Goal: Information Seeking & Learning: Find specific page/section

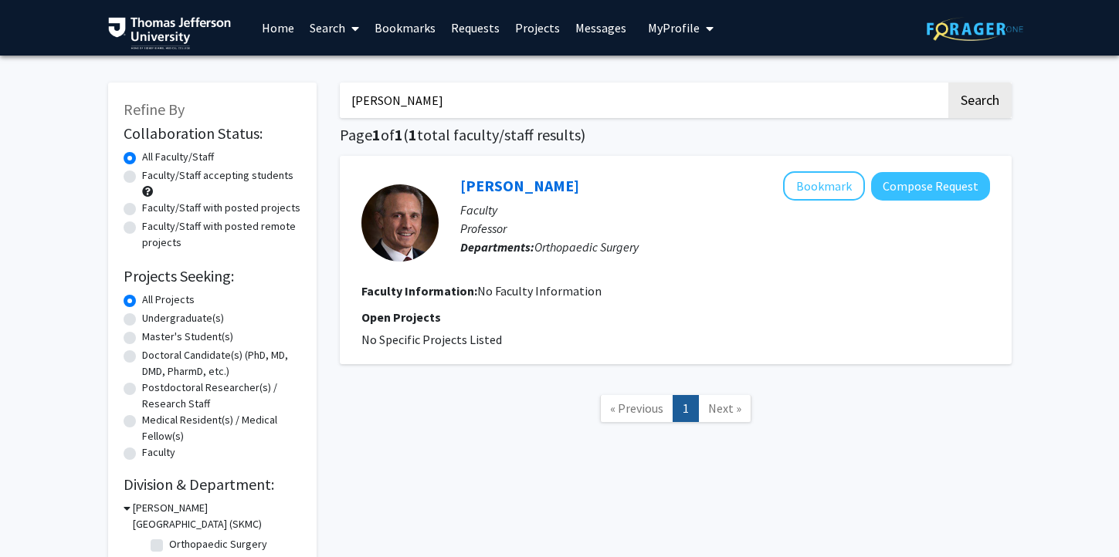
click at [465, 97] on input "[PERSON_NAME]" at bounding box center [643, 101] width 606 height 36
type input "c"
click at [565, 316] on p "Open Projects" at bounding box center [675, 317] width 628 height 19
click at [572, 227] on p "Professor" at bounding box center [725, 228] width 530 height 19
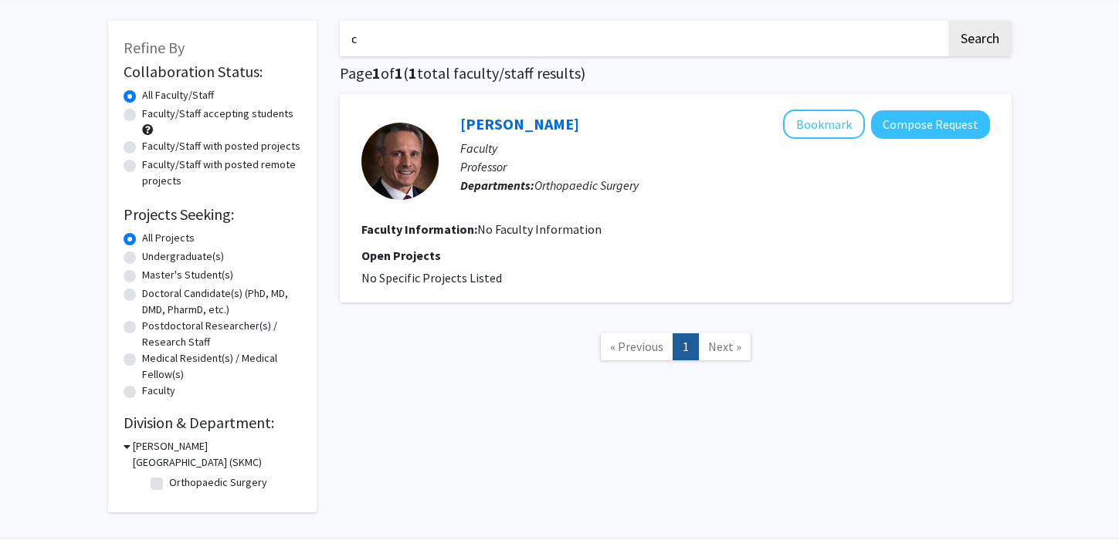
scroll to position [98, 0]
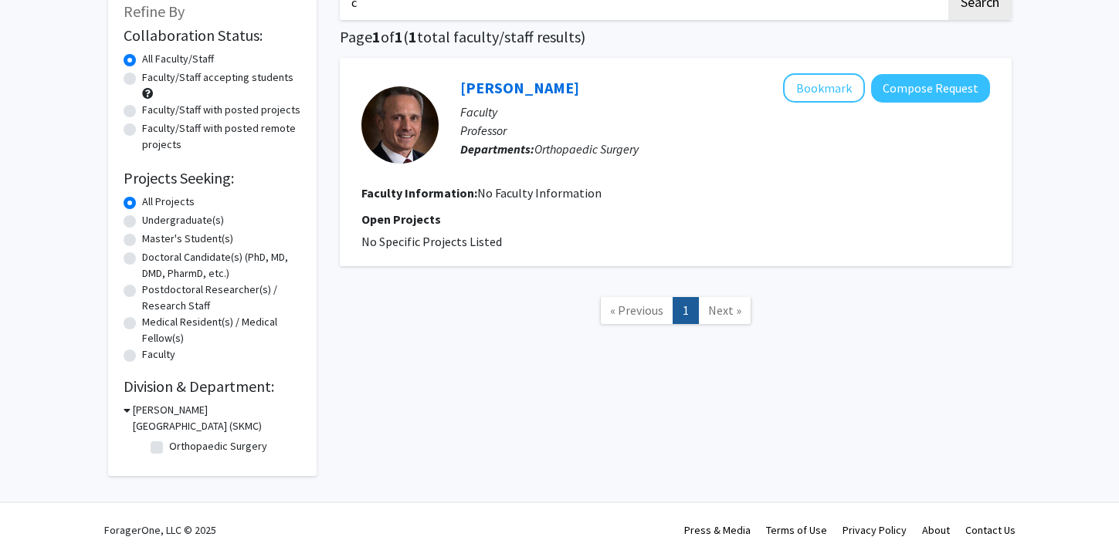
click at [235, 409] on h3 "[PERSON_NAME][GEOGRAPHIC_DATA] (SKMC)" at bounding box center [217, 418] width 168 height 32
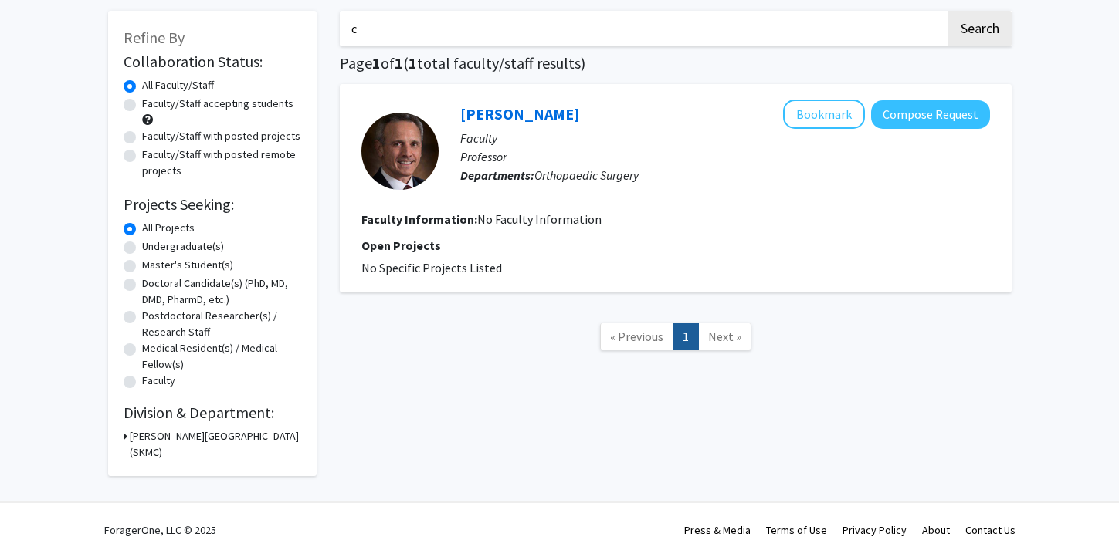
scroll to position [0, 0]
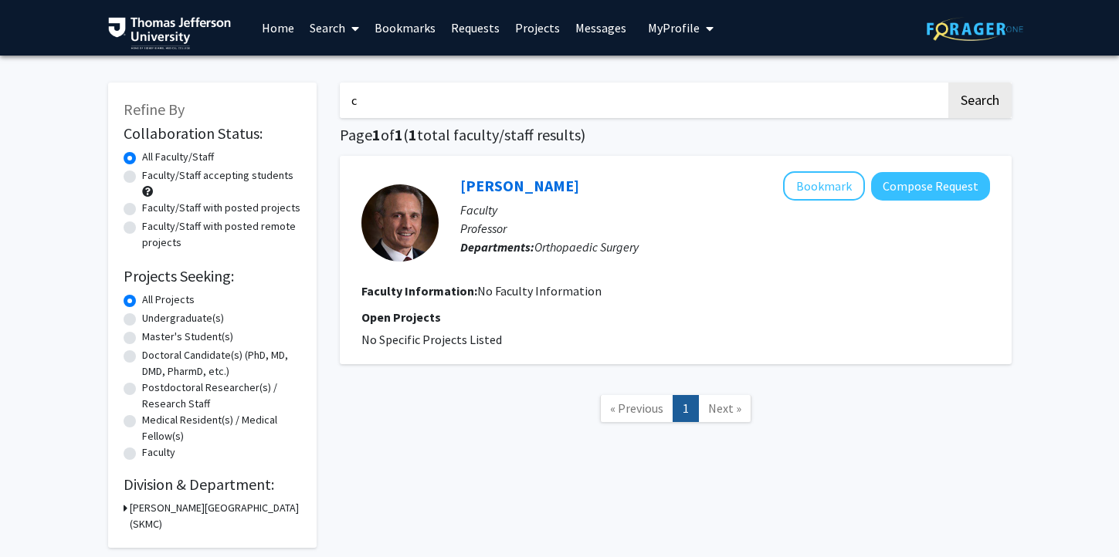
click at [292, 26] on link "Home" at bounding box center [278, 28] width 48 height 54
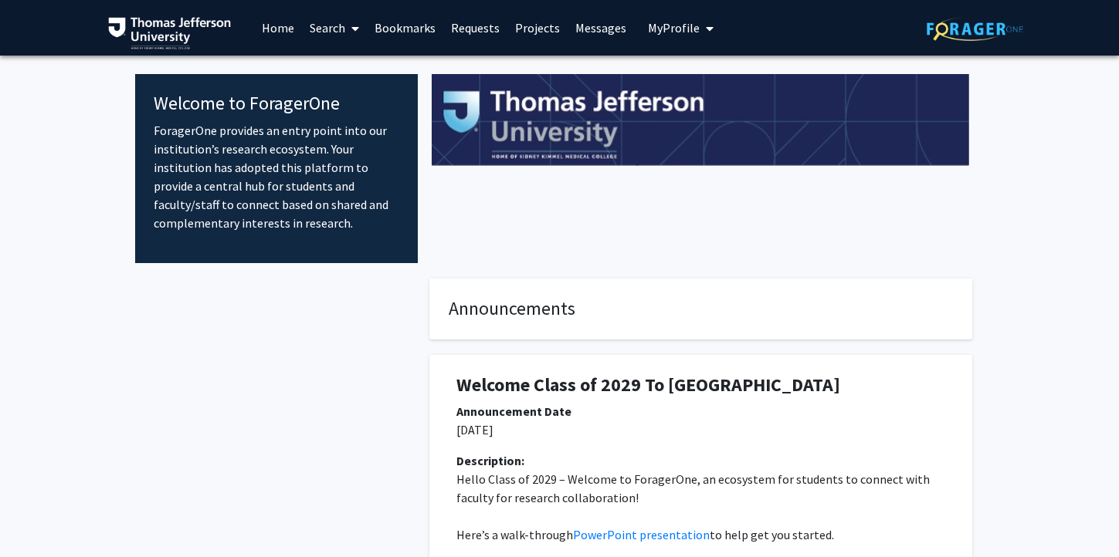
click at [539, 27] on link "Projects" at bounding box center [537, 28] width 60 height 54
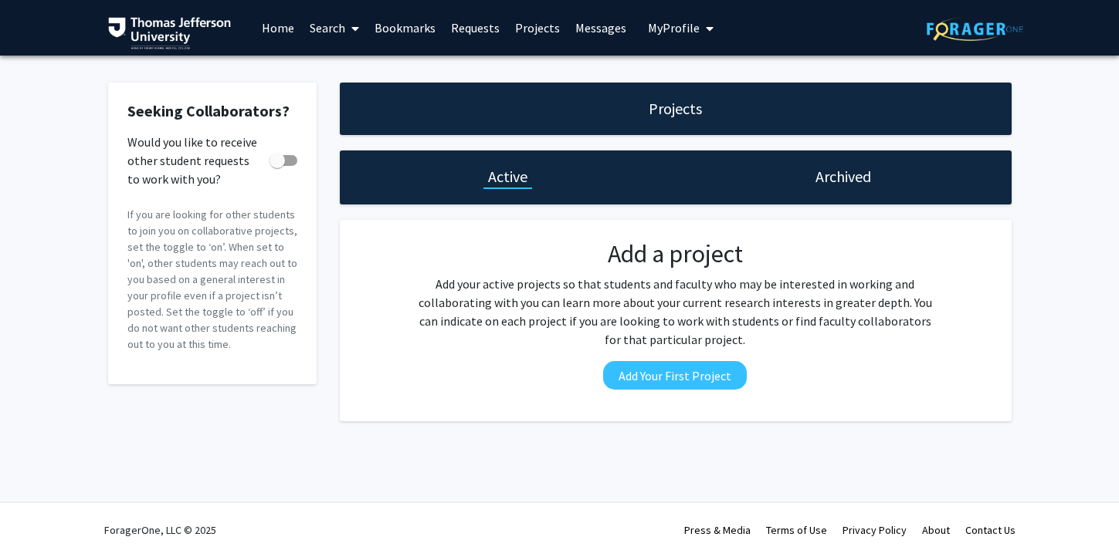
click at [398, 27] on link "Bookmarks" at bounding box center [405, 28] width 76 height 54
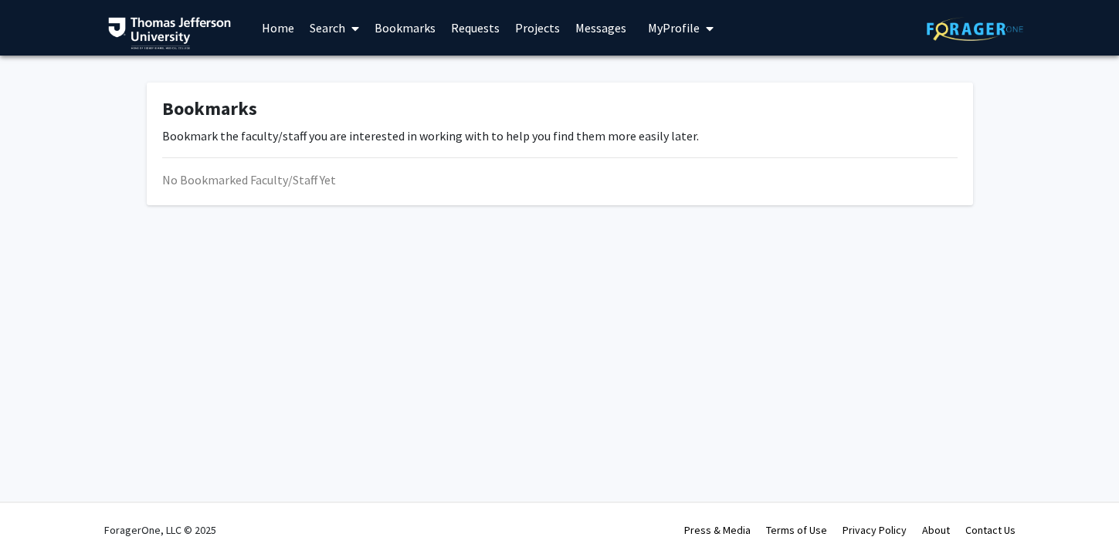
click at [343, 27] on link "Search" at bounding box center [334, 28] width 65 height 54
click at [348, 70] on span "Faculty/Staff" at bounding box center [358, 71] width 113 height 31
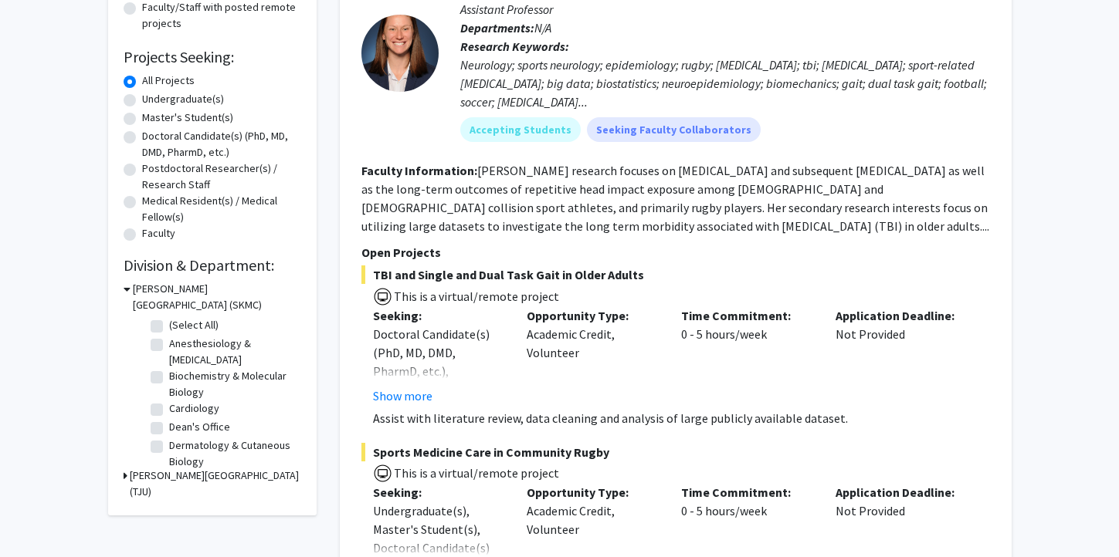
scroll to position [218, 0]
click at [400, 392] on button "Show more" at bounding box center [402, 397] width 59 height 19
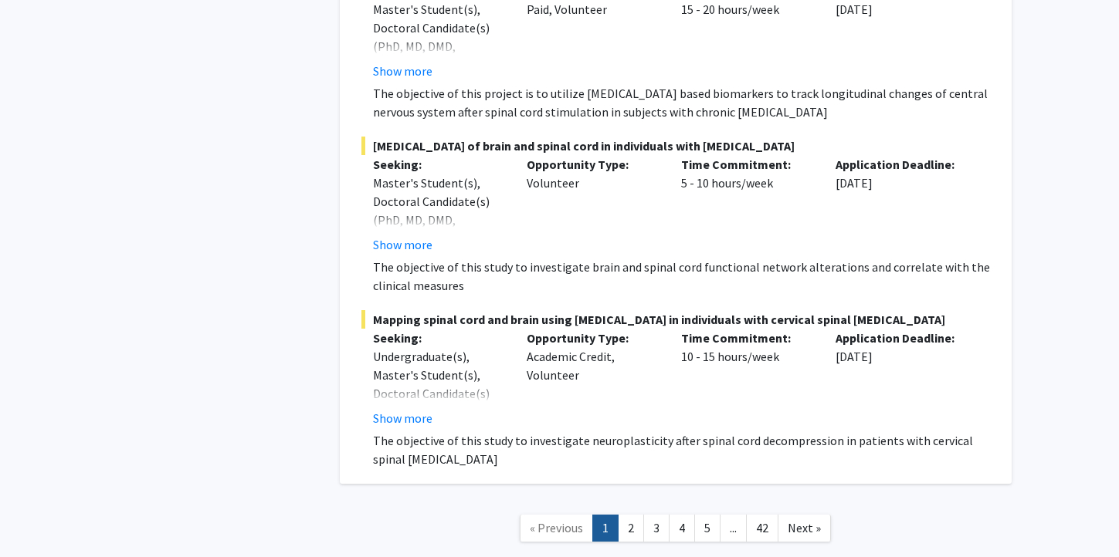
scroll to position [11309, 0]
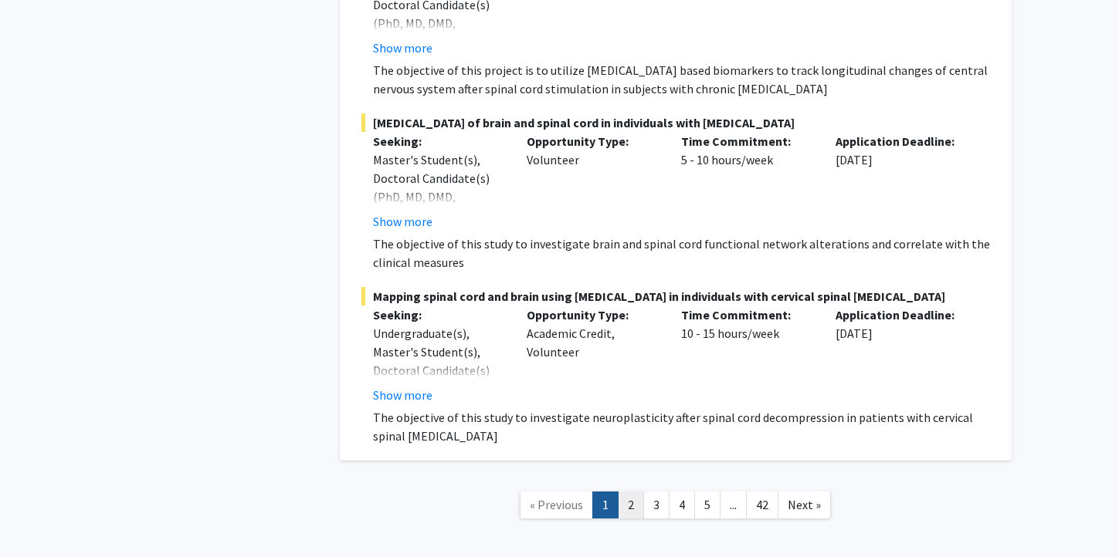
click at [631, 492] on link "2" at bounding box center [631, 505] width 26 height 27
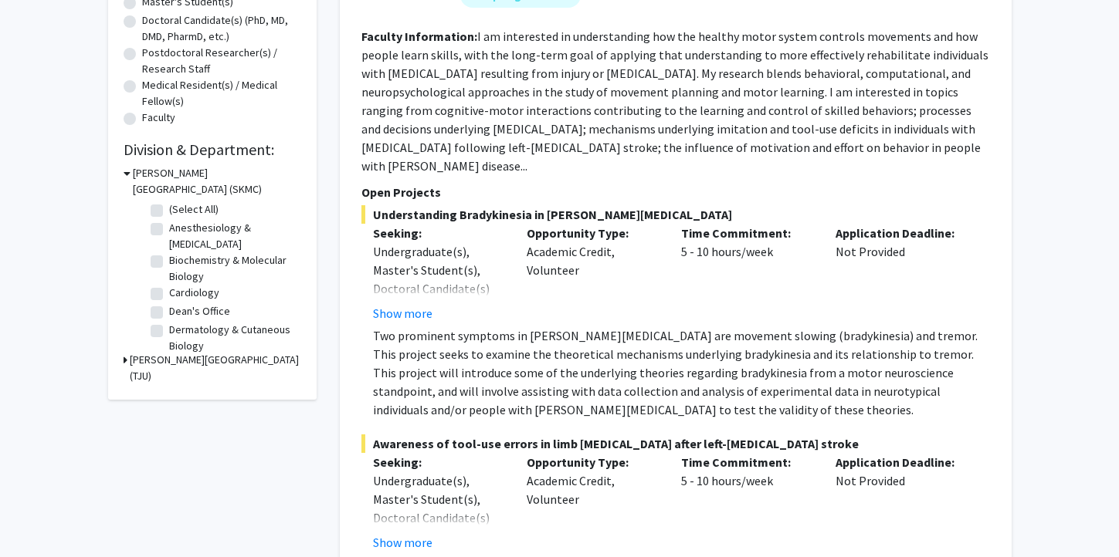
scroll to position [351, 0]
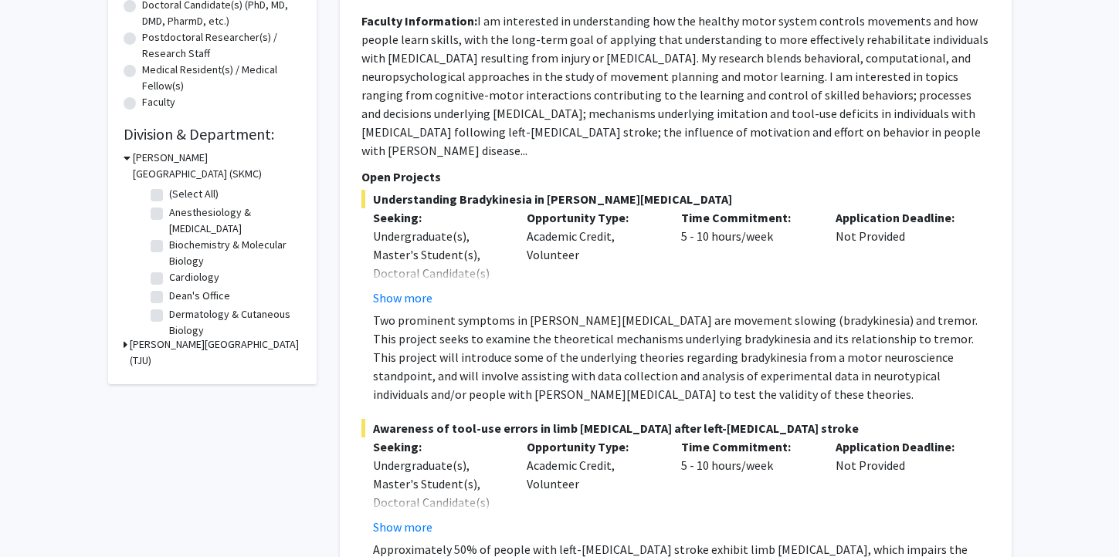
click at [188, 347] on h3 "[PERSON_NAME][GEOGRAPHIC_DATA] (TJU)" at bounding box center [215, 353] width 171 height 32
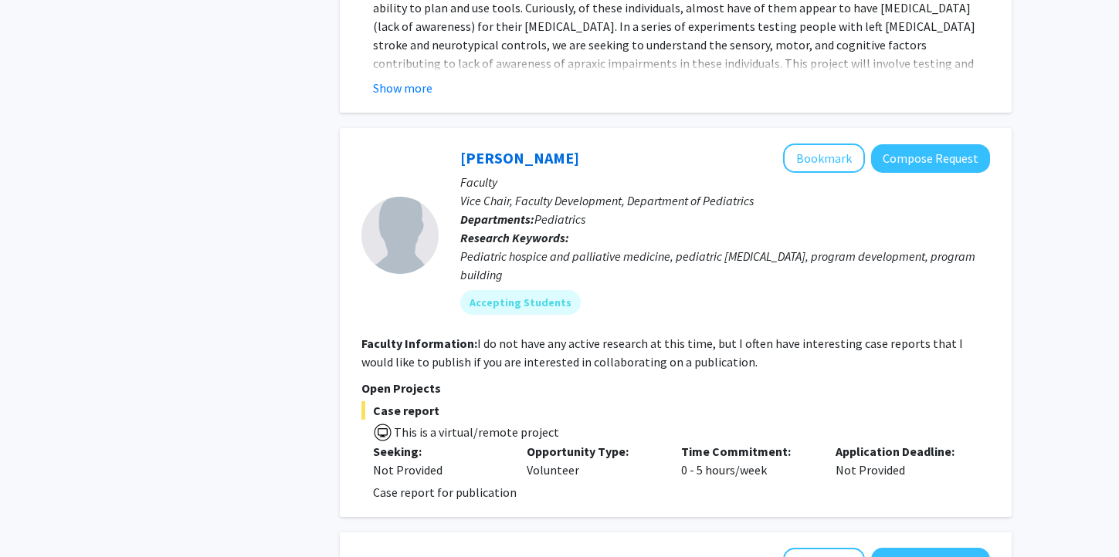
scroll to position [912, 0]
drag, startPoint x: 458, startPoint y: 238, endPoint x: 500, endPoint y: 260, distance: 48.0
click at [500, 260] on div "[PERSON_NAME] Bookmark Compose Request Faculty Vice Chair, Faculty Development,…" at bounding box center [714, 234] width 551 height 183
click at [517, 283] on fg-user-badges "Accepting Students" at bounding box center [725, 298] width 530 height 31
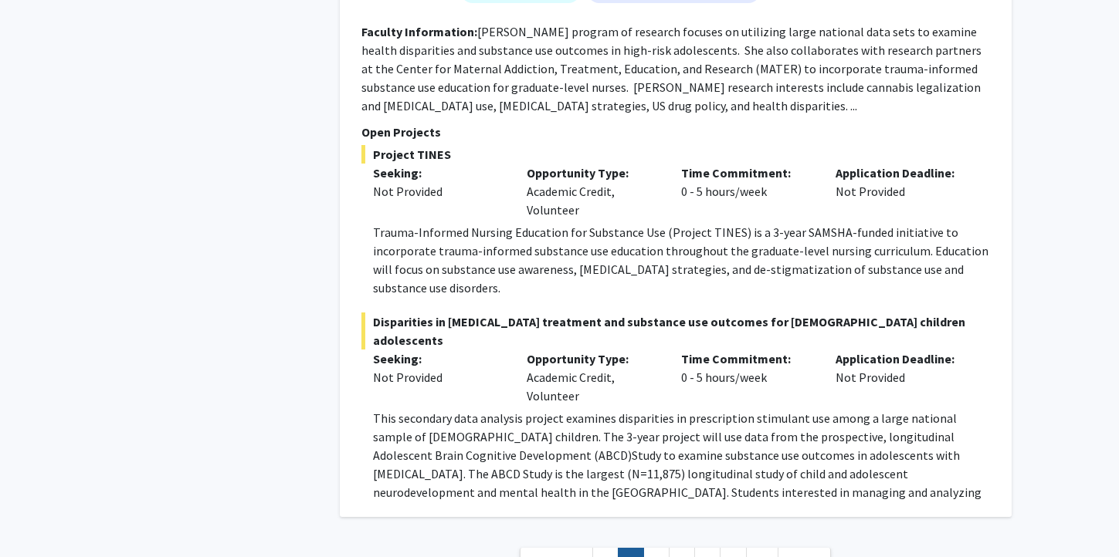
scroll to position [6380, 0]
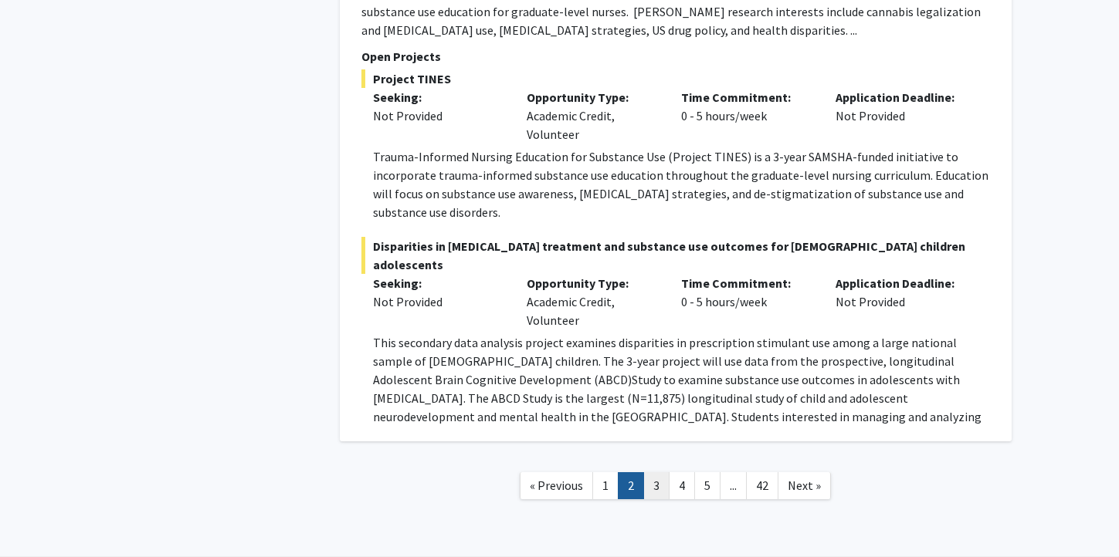
click at [651, 472] on link "3" at bounding box center [656, 485] width 26 height 27
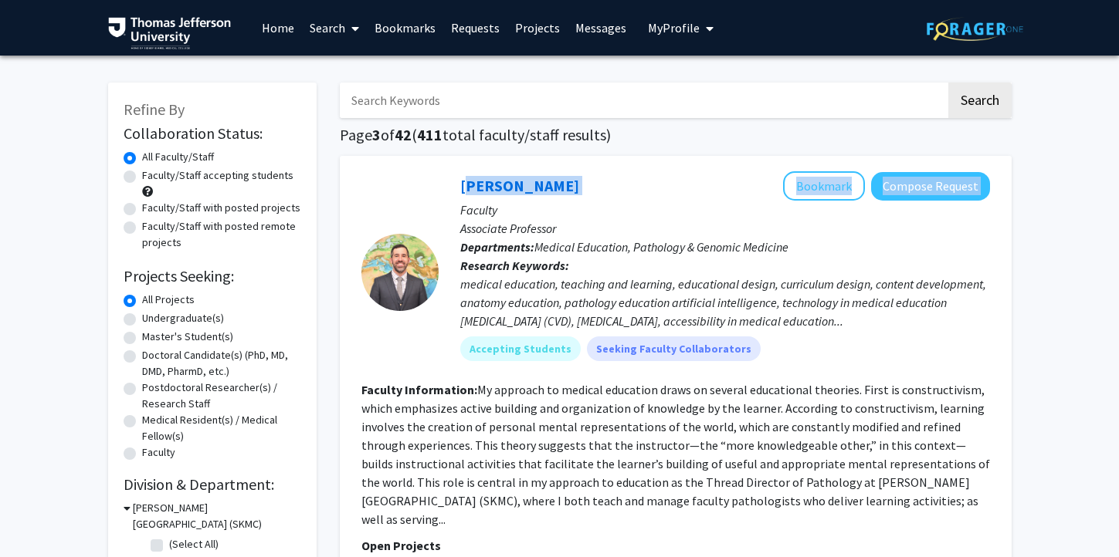
drag, startPoint x: 454, startPoint y: 180, endPoint x: 632, endPoint y: 185, distance: 178.4
click at [633, 186] on div "[PERSON_NAME] Bookmark Compose Request Faculty Associate Professor Departments:…" at bounding box center [714, 272] width 551 height 202
click at [588, 208] on p "Faculty" at bounding box center [725, 210] width 530 height 19
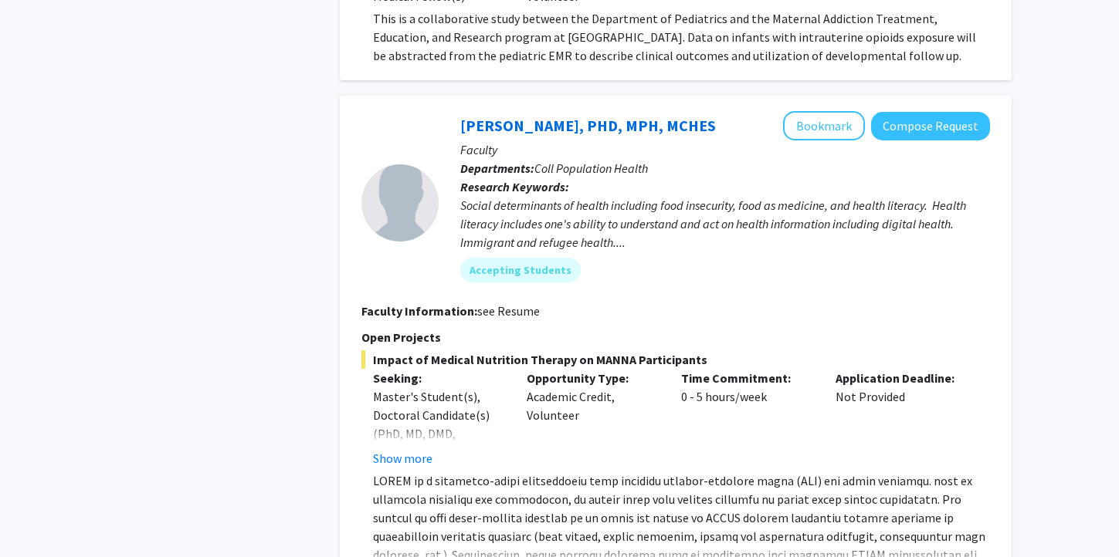
scroll to position [5225, 0]
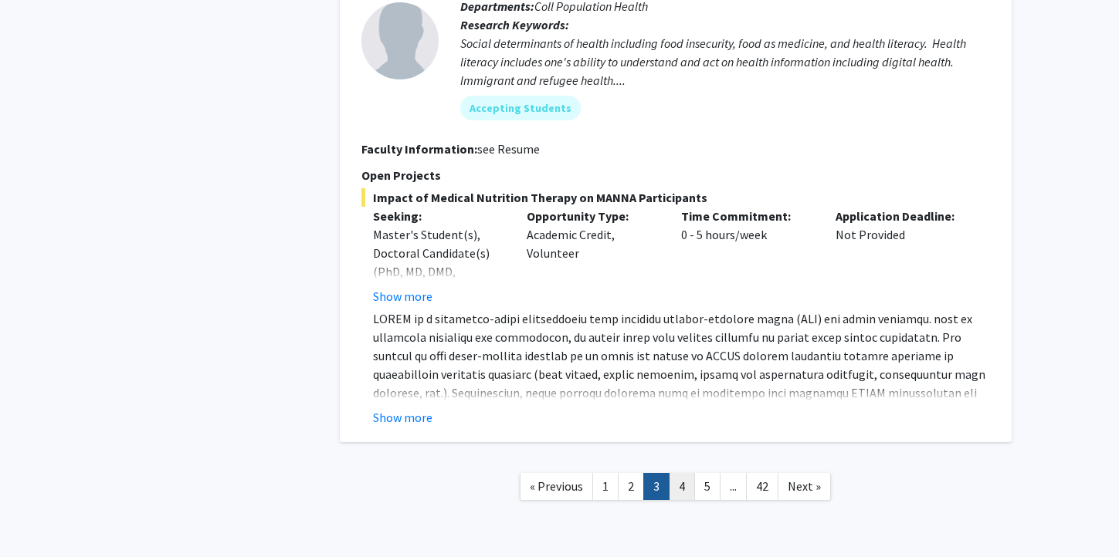
click at [682, 473] on link "4" at bounding box center [682, 486] width 26 height 27
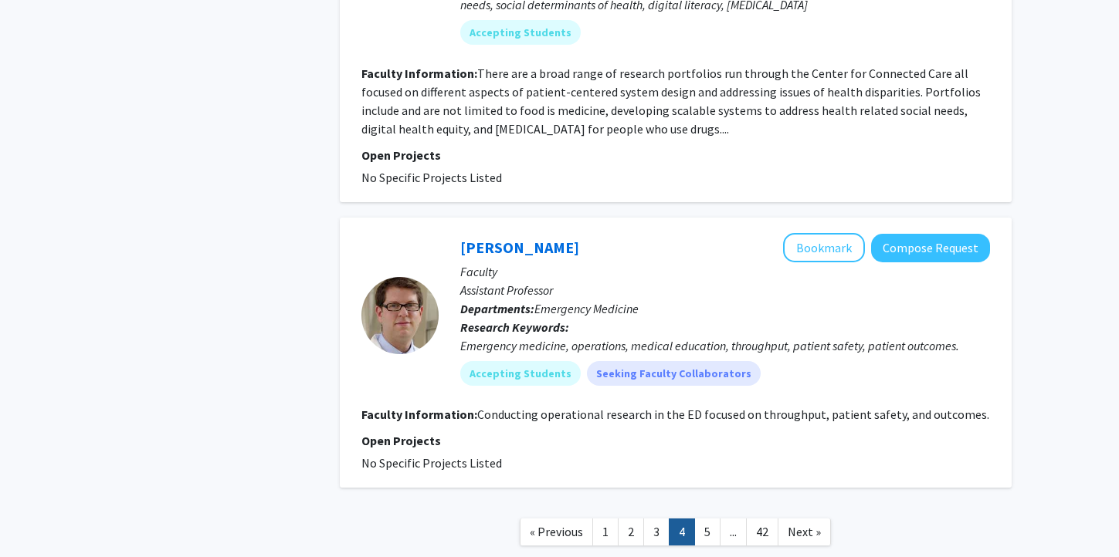
scroll to position [3377, 0]
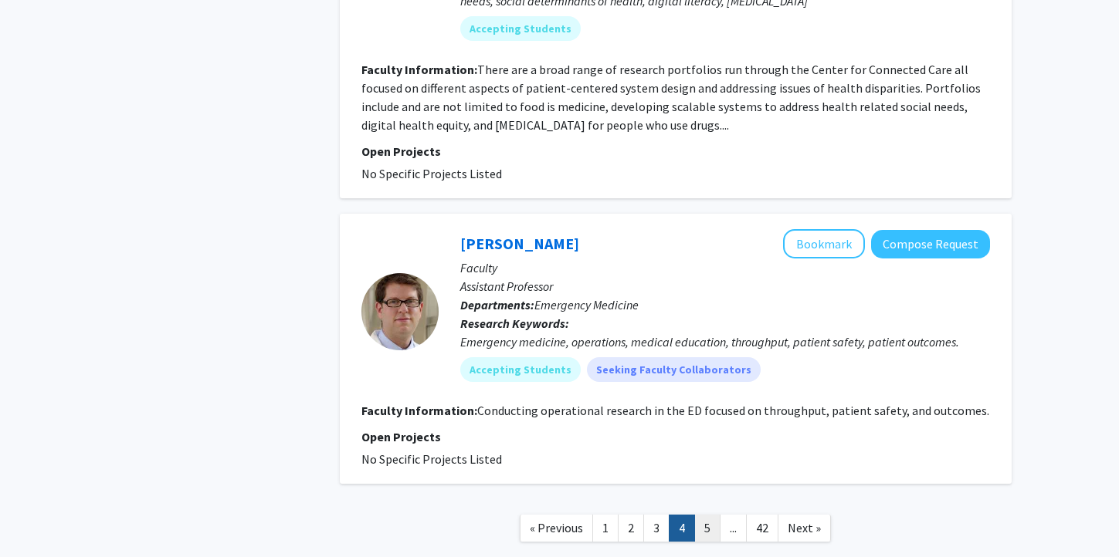
click at [706, 515] on link "5" at bounding box center [707, 528] width 26 height 27
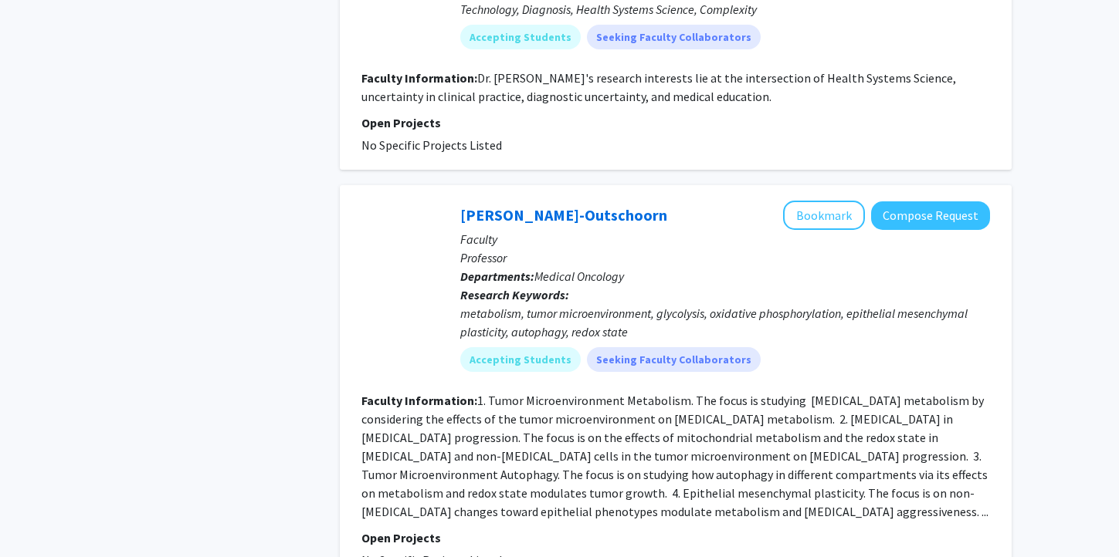
scroll to position [3399, 0]
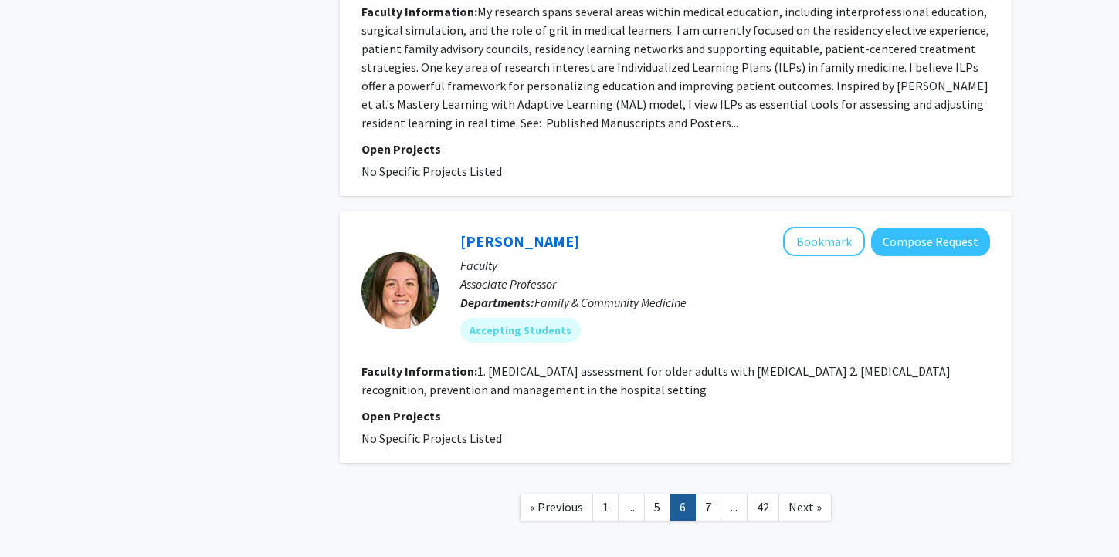
scroll to position [2815, 0]
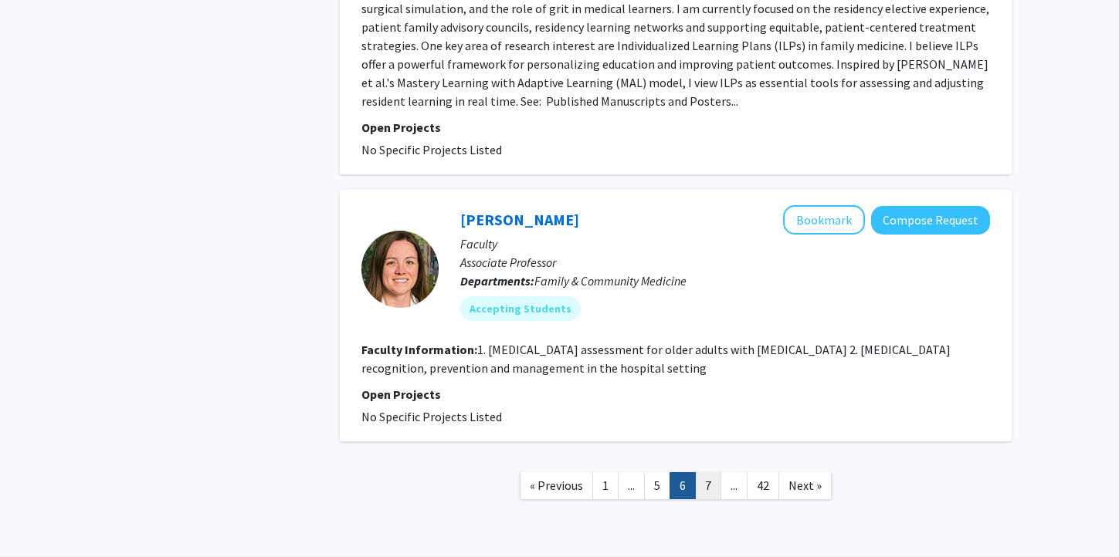
click at [711, 472] on link "7" at bounding box center [708, 485] width 26 height 27
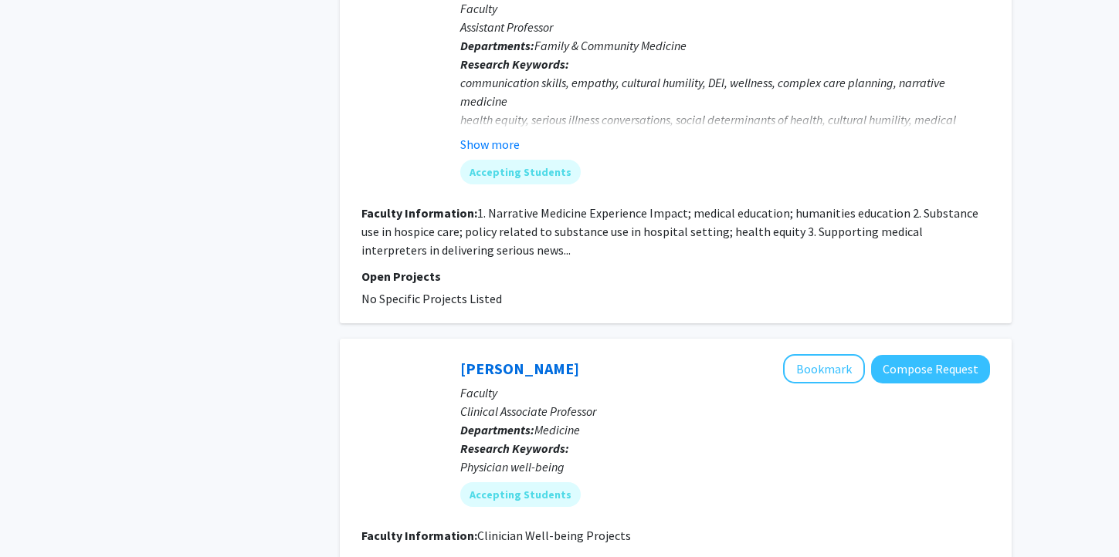
scroll to position [3420, 0]
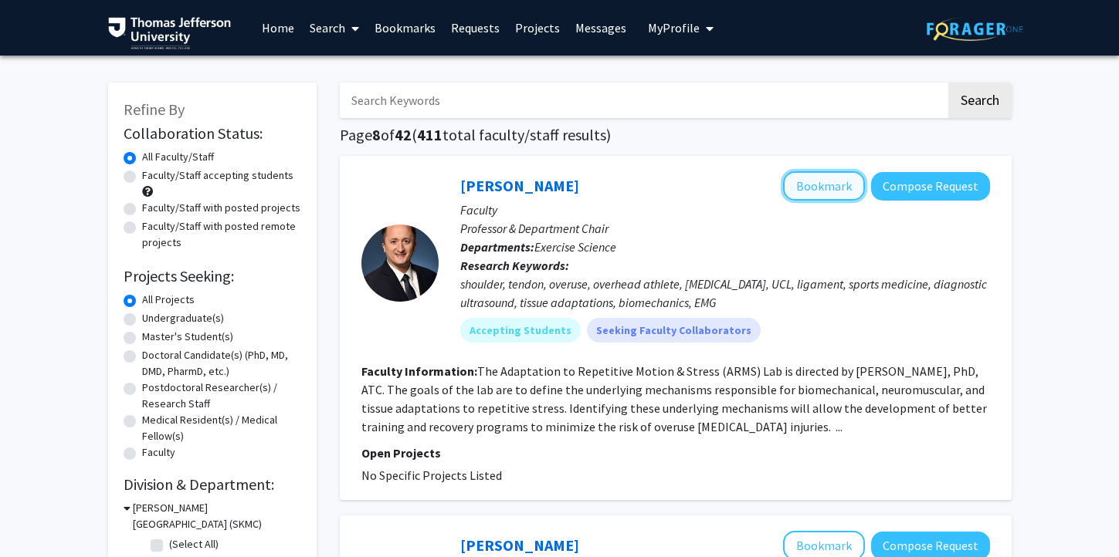
click at [826, 176] on button "Bookmark" at bounding box center [824, 185] width 82 height 29
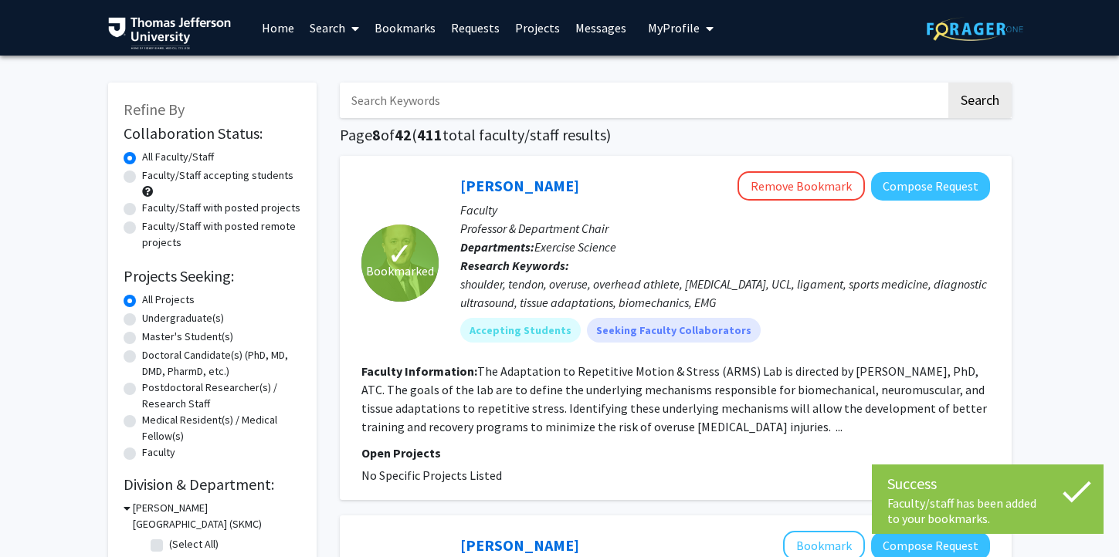
click at [415, 35] on link "Bookmarks" at bounding box center [405, 28] width 76 height 54
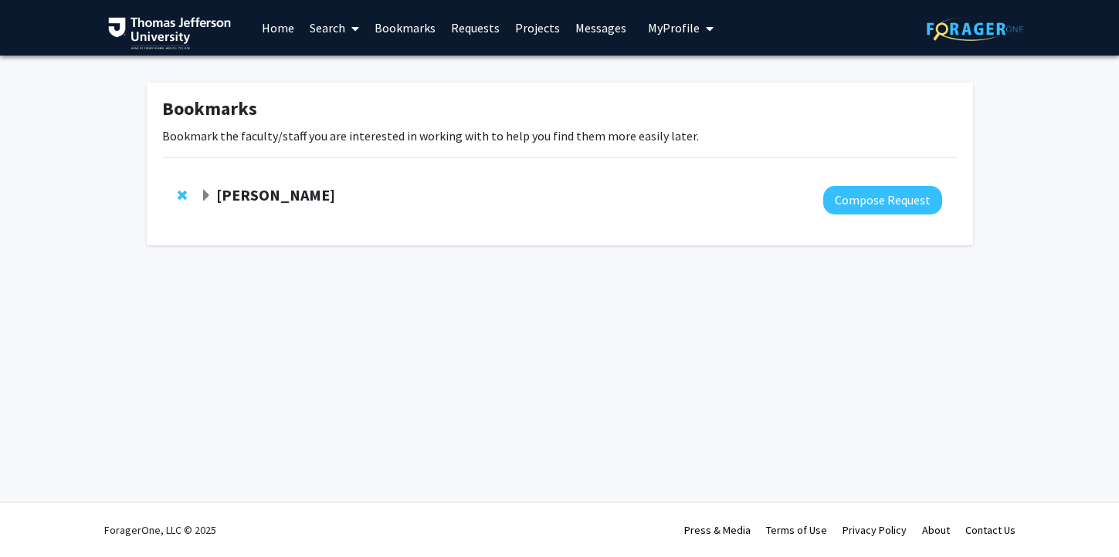
click at [275, 29] on link "Home" at bounding box center [278, 28] width 48 height 54
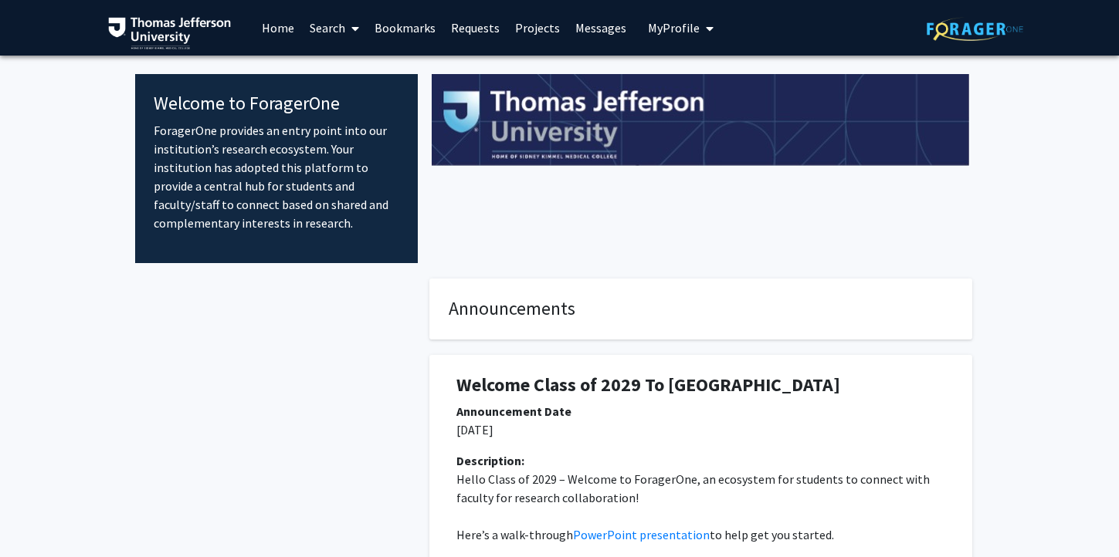
click at [317, 33] on link "Search" at bounding box center [334, 28] width 65 height 54
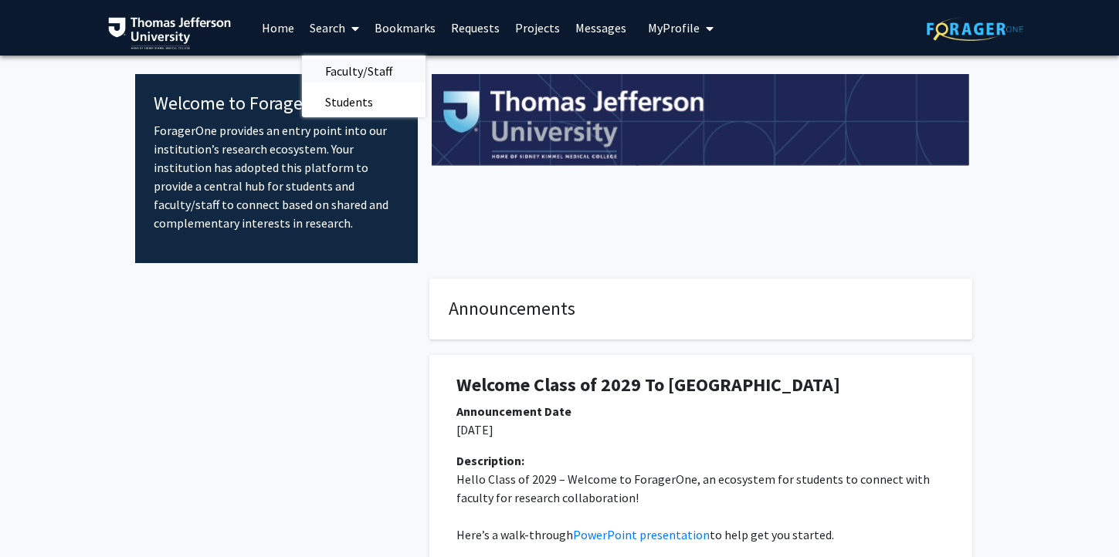
click at [351, 63] on span "Faculty/Staff" at bounding box center [358, 71] width 113 height 31
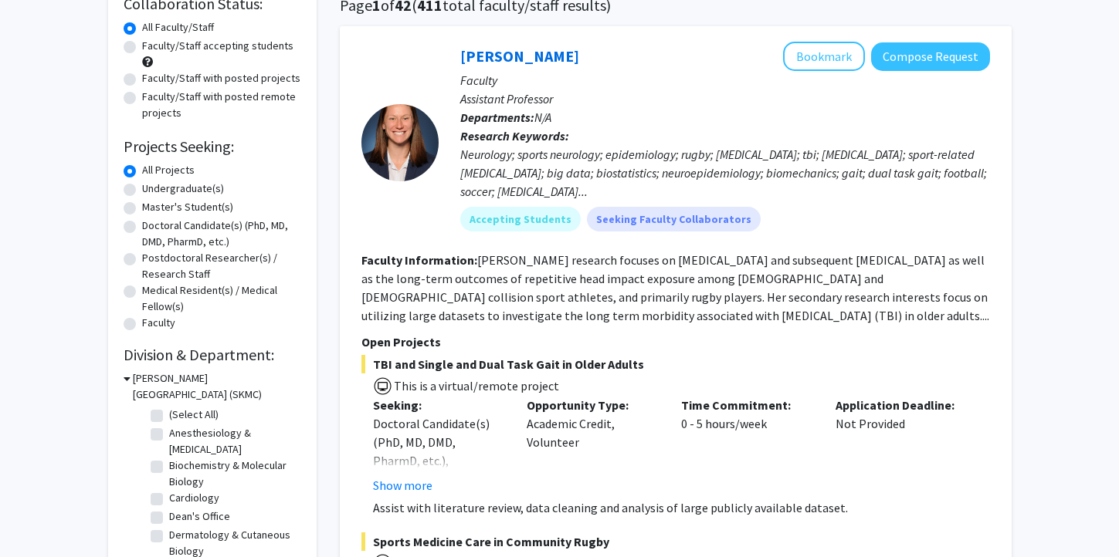
scroll to position [117, 0]
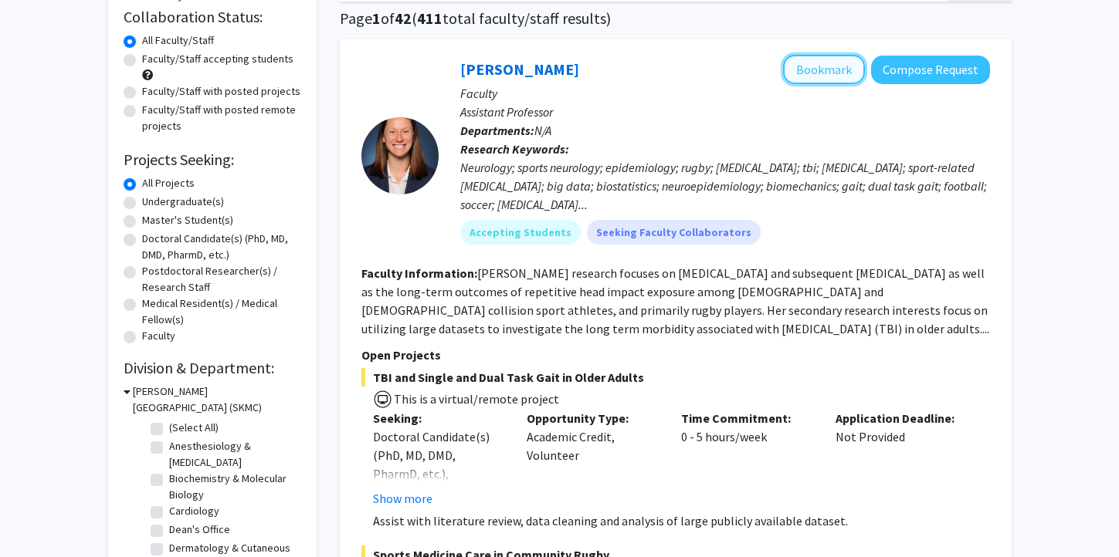
click at [804, 75] on button "Bookmark" at bounding box center [824, 69] width 82 height 29
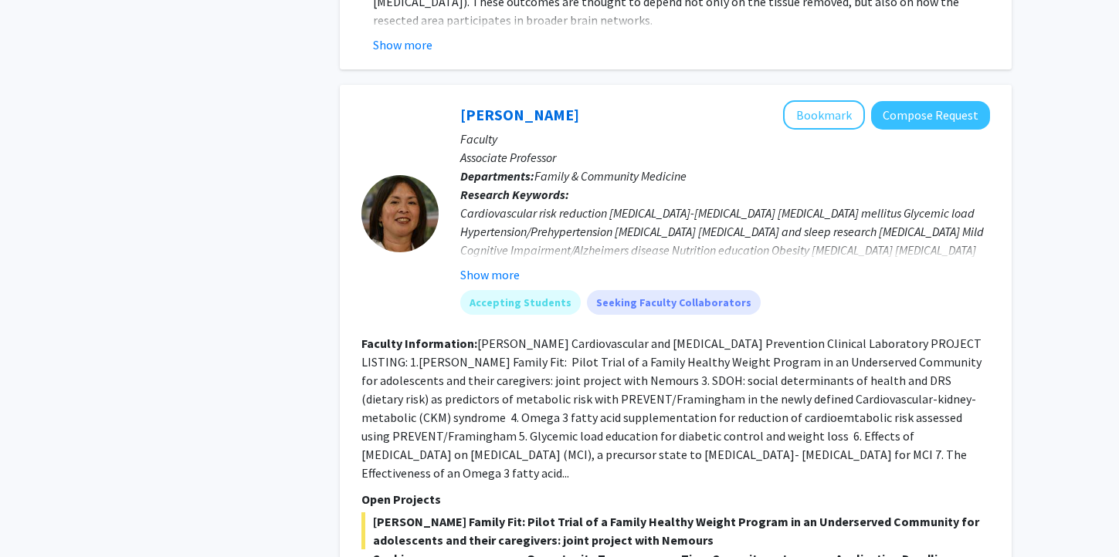
scroll to position [7180, 0]
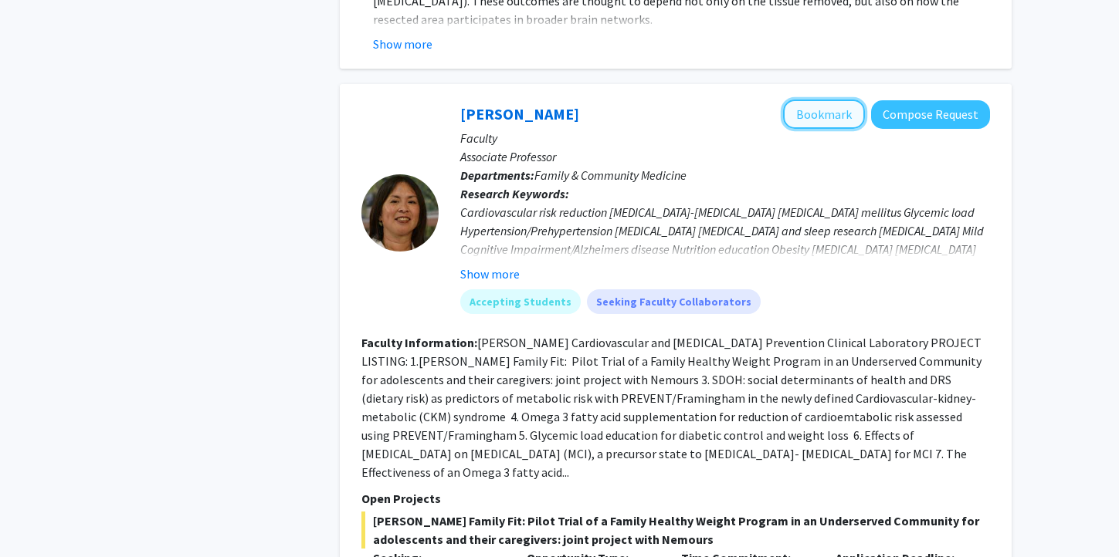
click at [828, 100] on button "Bookmark" at bounding box center [824, 114] width 82 height 29
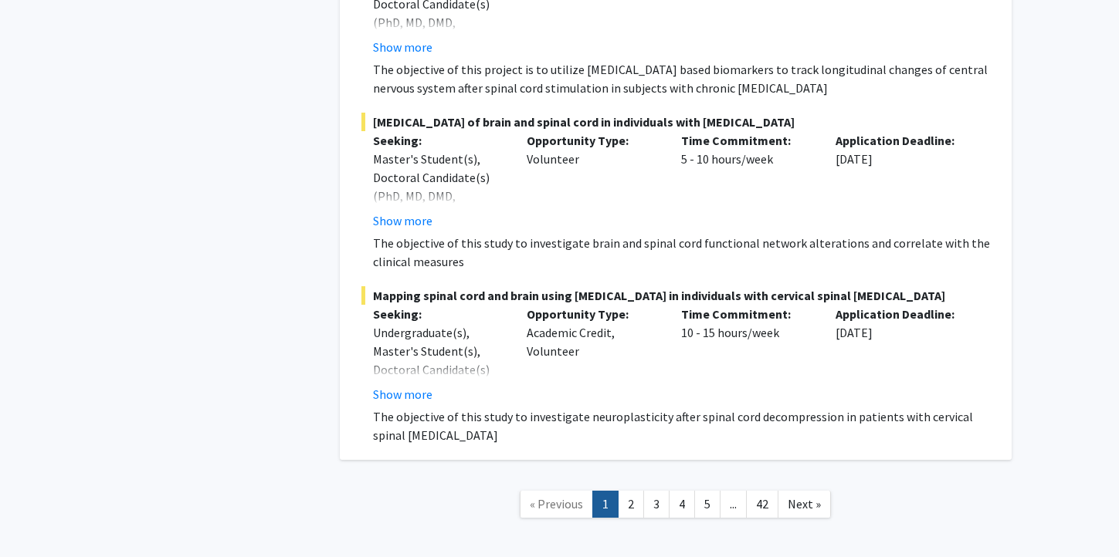
scroll to position [11253, 0]
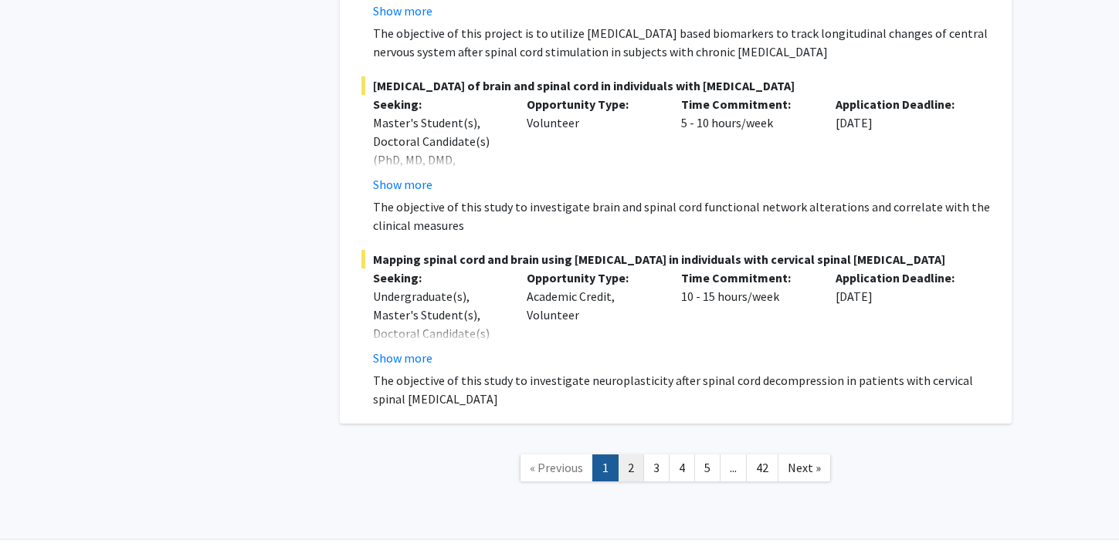
click at [624, 455] on link "2" at bounding box center [631, 468] width 26 height 27
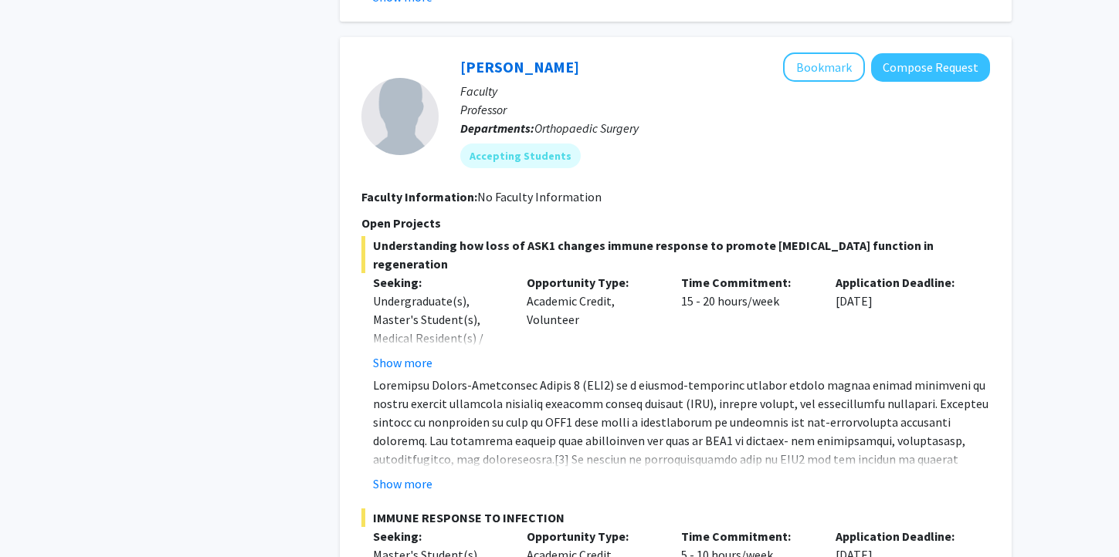
scroll to position [1953, 0]
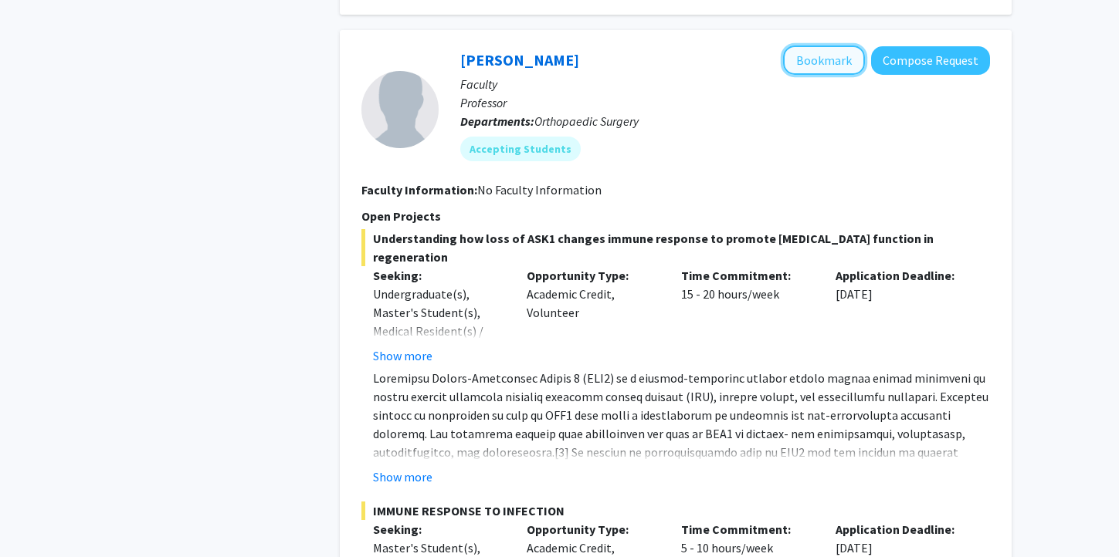
click at [817, 46] on button "Bookmark" at bounding box center [824, 60] width 82 height 29
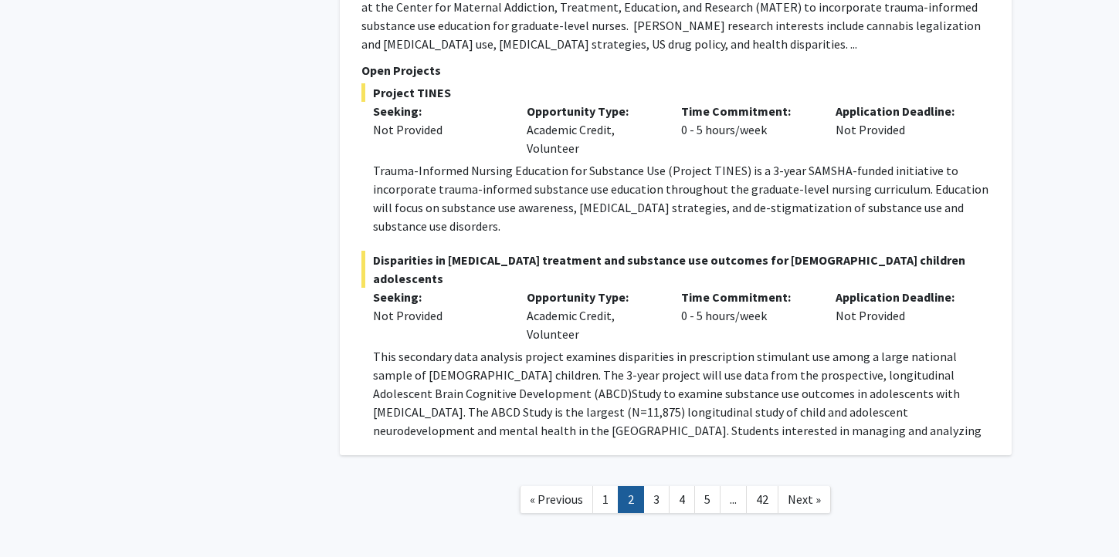
scroll to position [6380, 0]
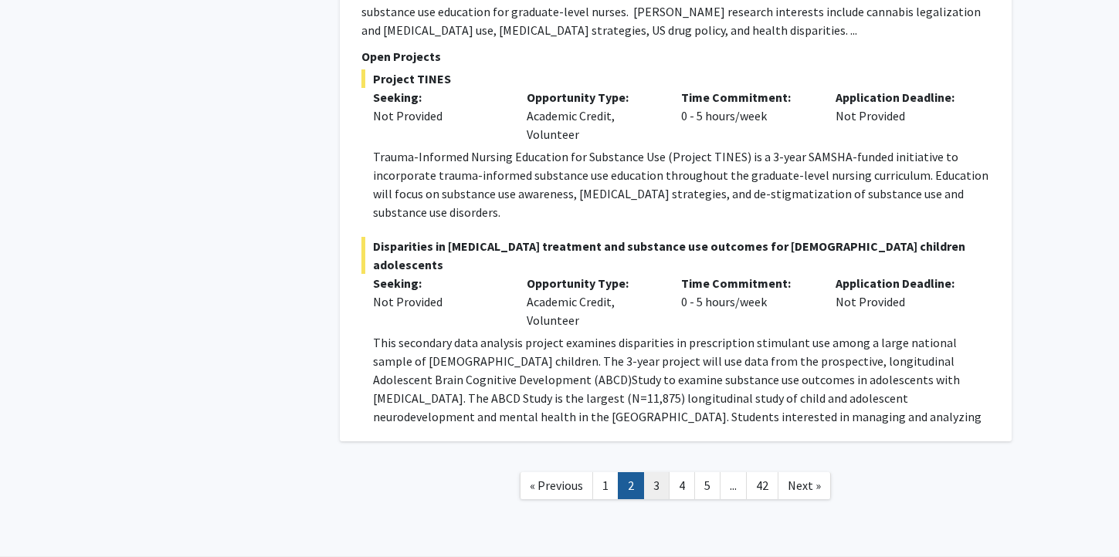
click at [652, 472] on link "3" at bounding box center [656, 485] width 26 height 27
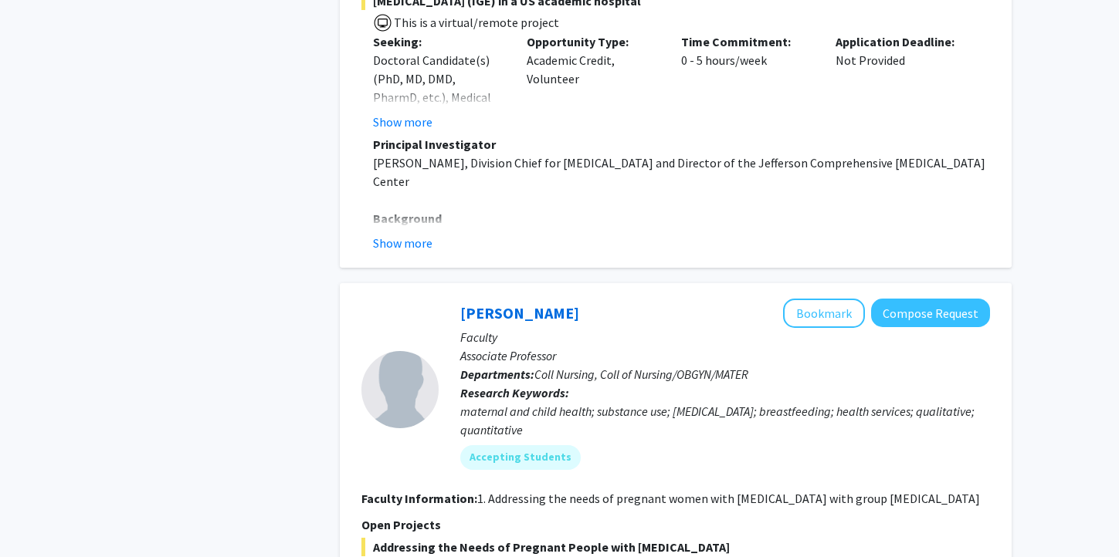
scroll to position [1173, 0]
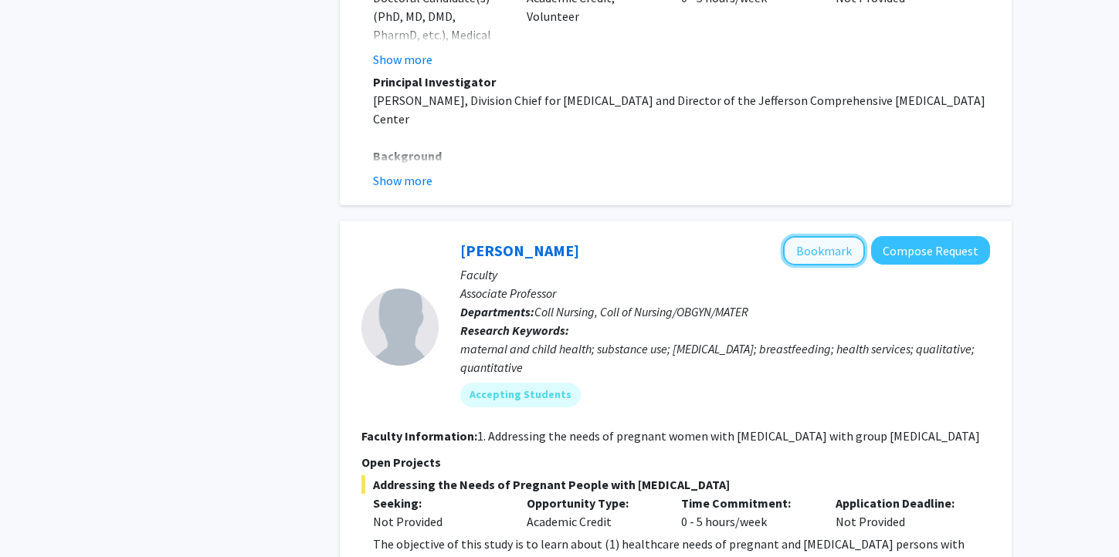
click at [787, 236] on button "Bookmark" at bounding box center [824, 250] width 82 height 29
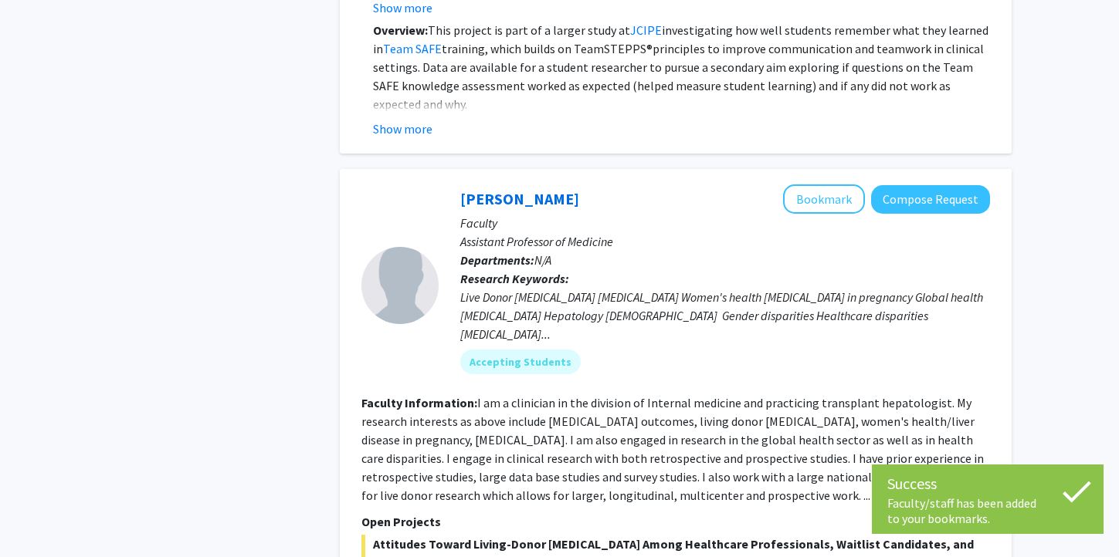
scroll to position [2307, 0]
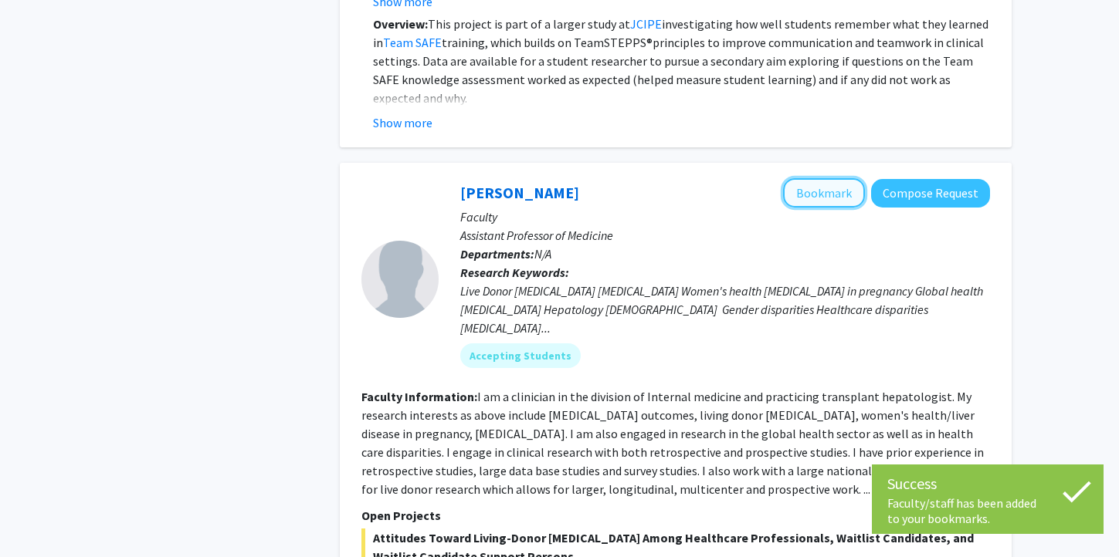
click at [815, 178] on button "Bookmark" at bounding box center [824, 192] width 82 height 29
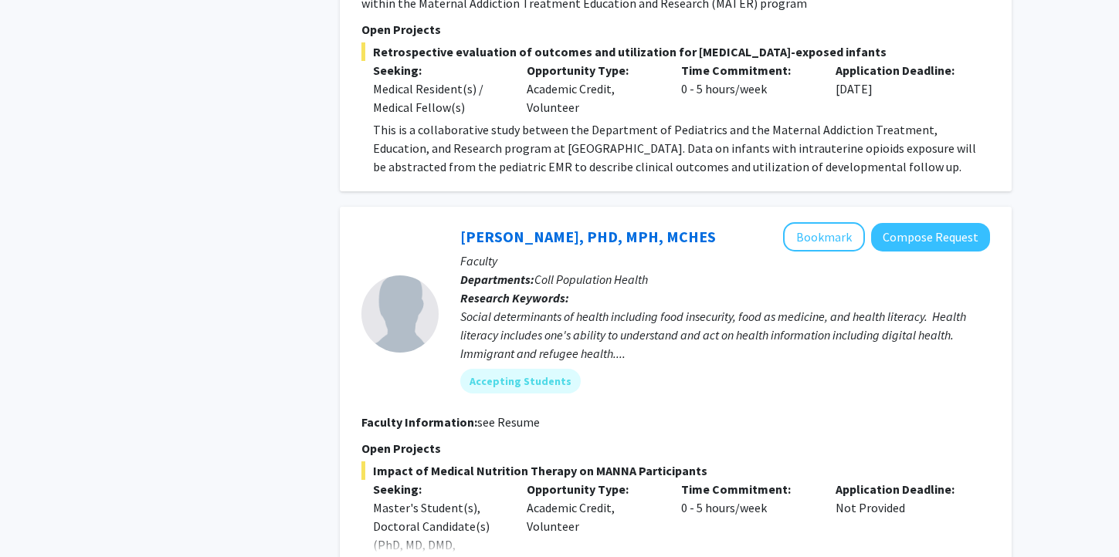
scroll to position [5225, 0]
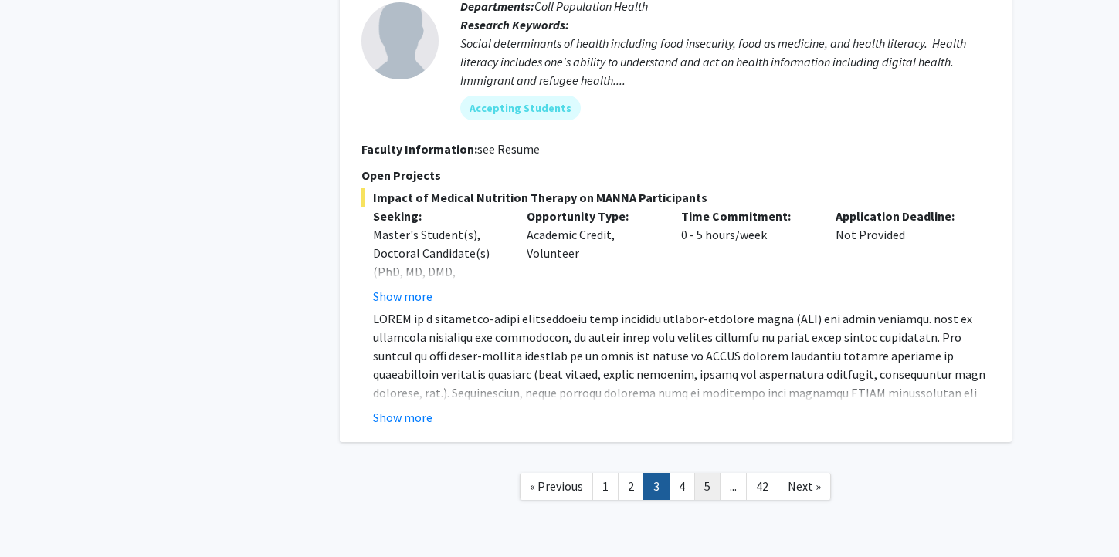
click at [696, 473] on link "5" at bounding box center [707, 486] width 26 height 27
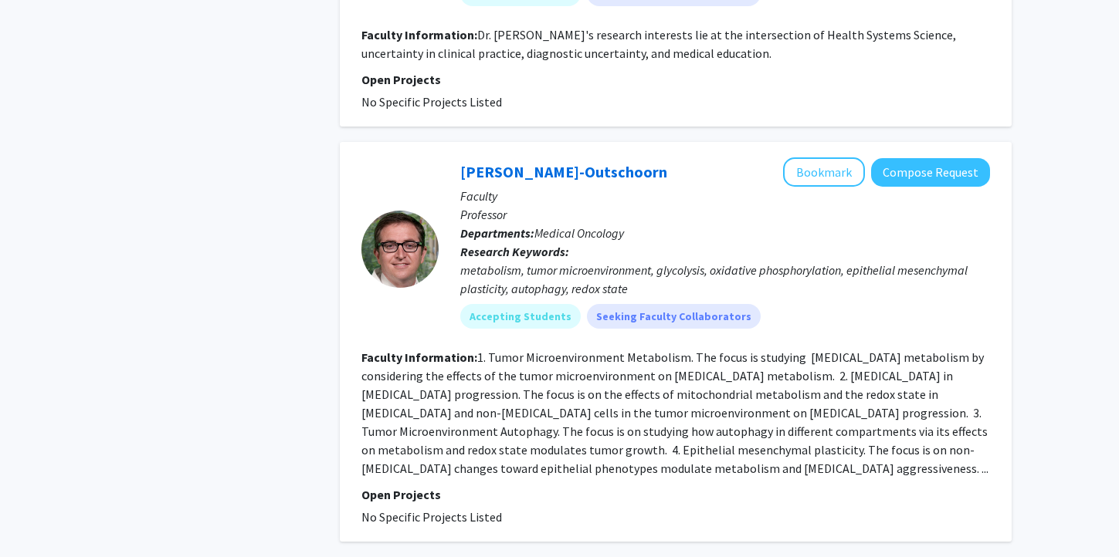
scroll to position [3506, 0]
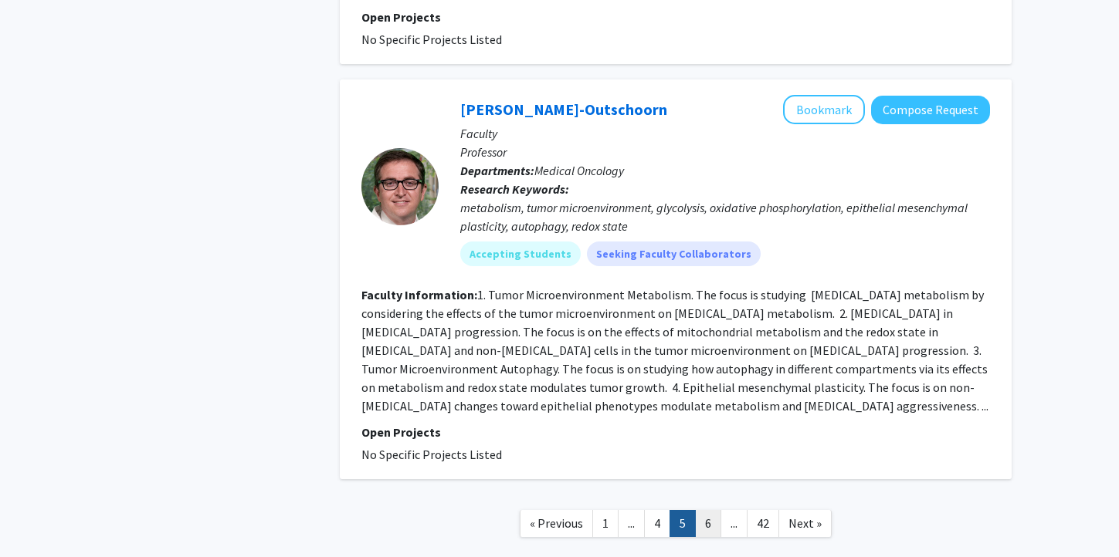
click at [709, 510] on link "6" at bounding box center [708, 523] width 26 height 27
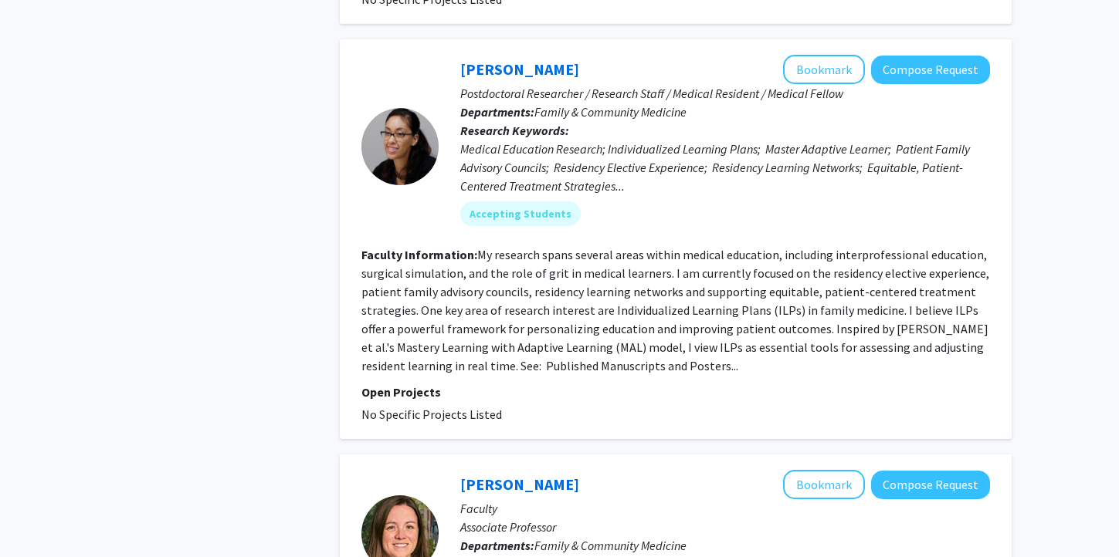
scroll to position [2851, 0]
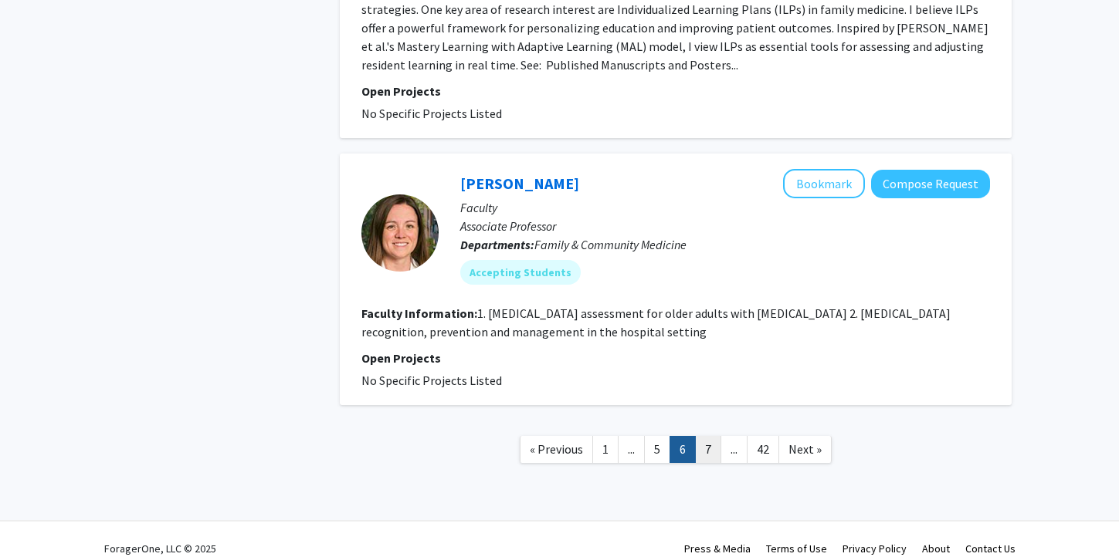
click at [708, 436] on link "7" at bounding box center [708, 449] width 26 height 27
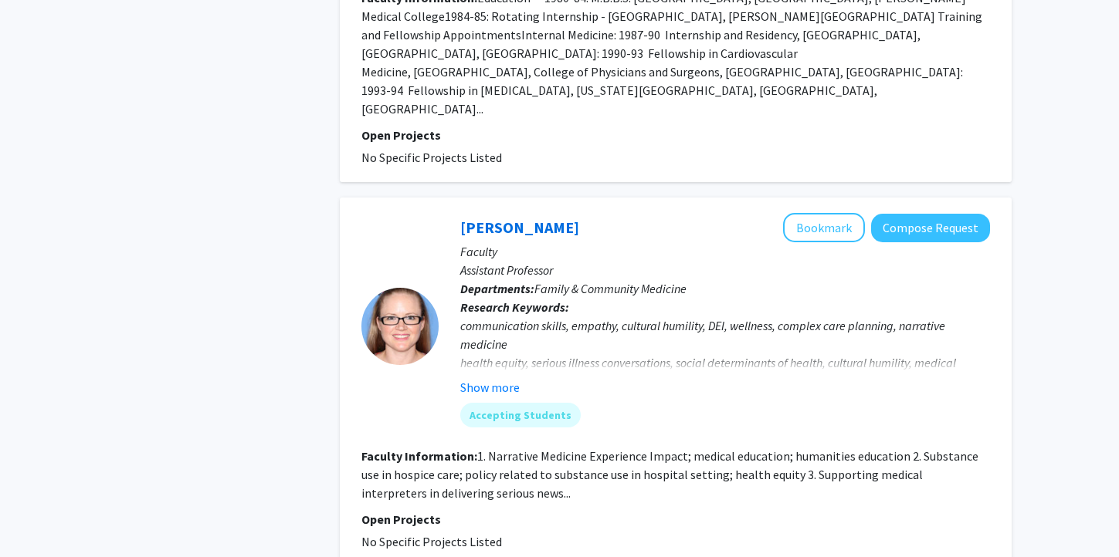
scroll to position [3369, 0]
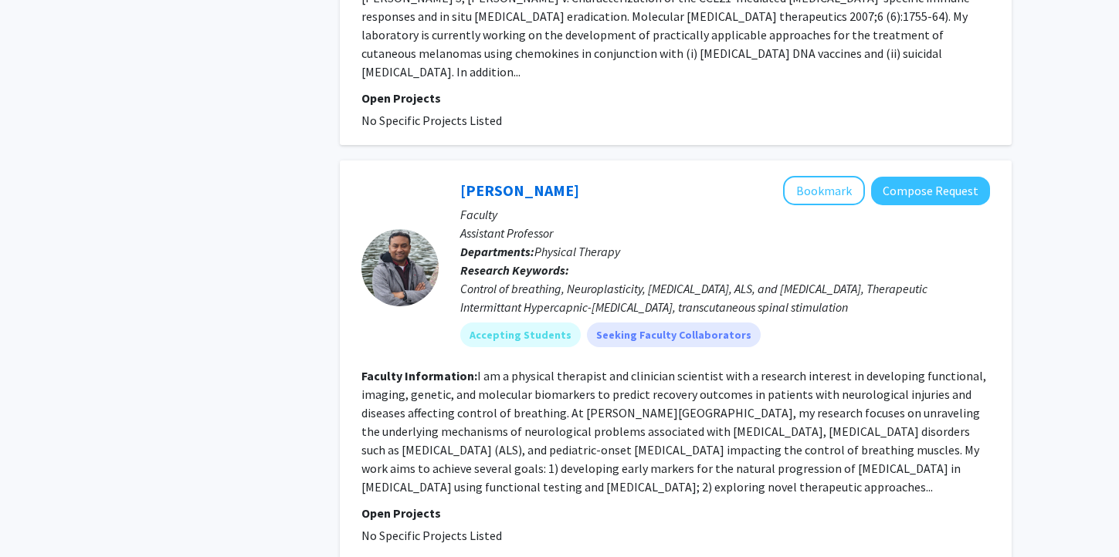
scroll to position [1680, 0]
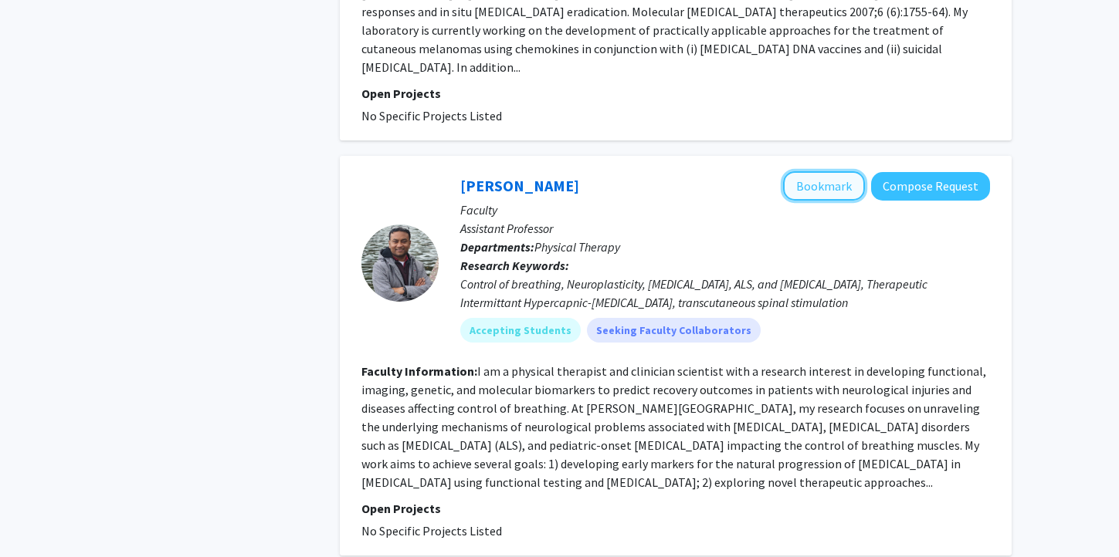
click at [795, 171] on button "Bookmark" at bounding box center [824, 185] width 82 height 29
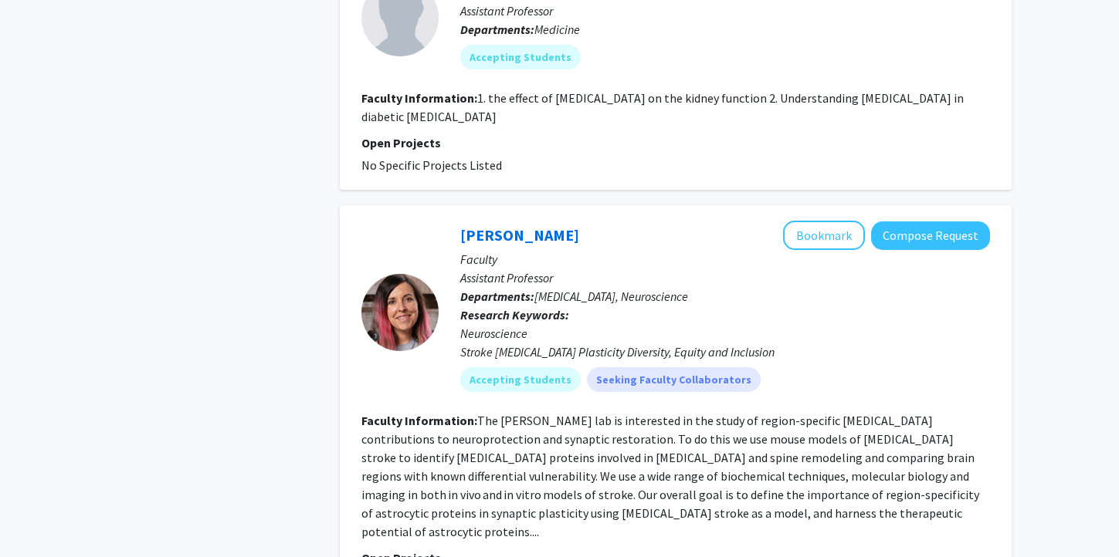
scroll to position [3444, 0]
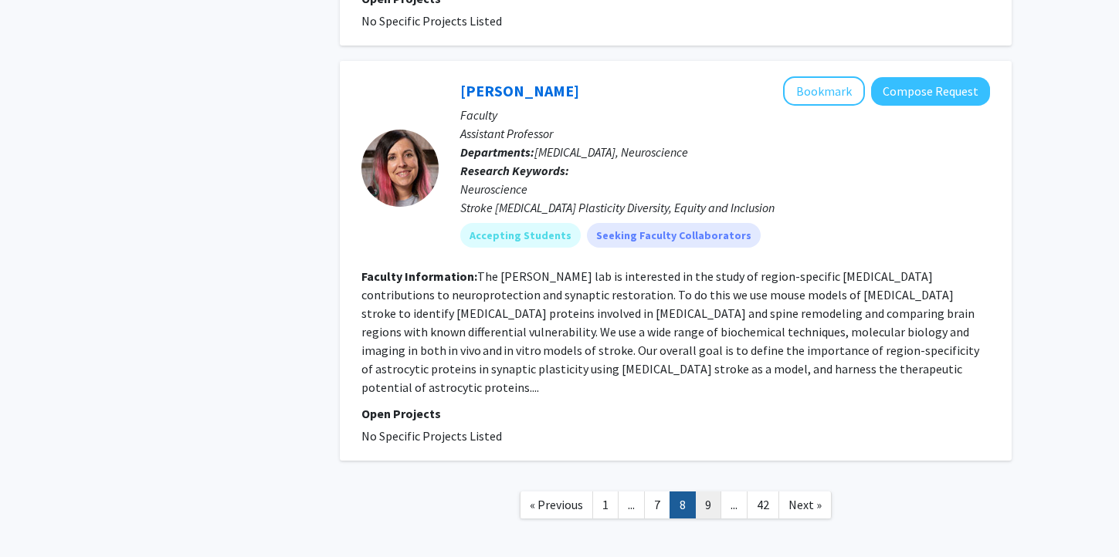
click at [716, 492] on link "9" at bounding box center [708, 505] width 26 height 27
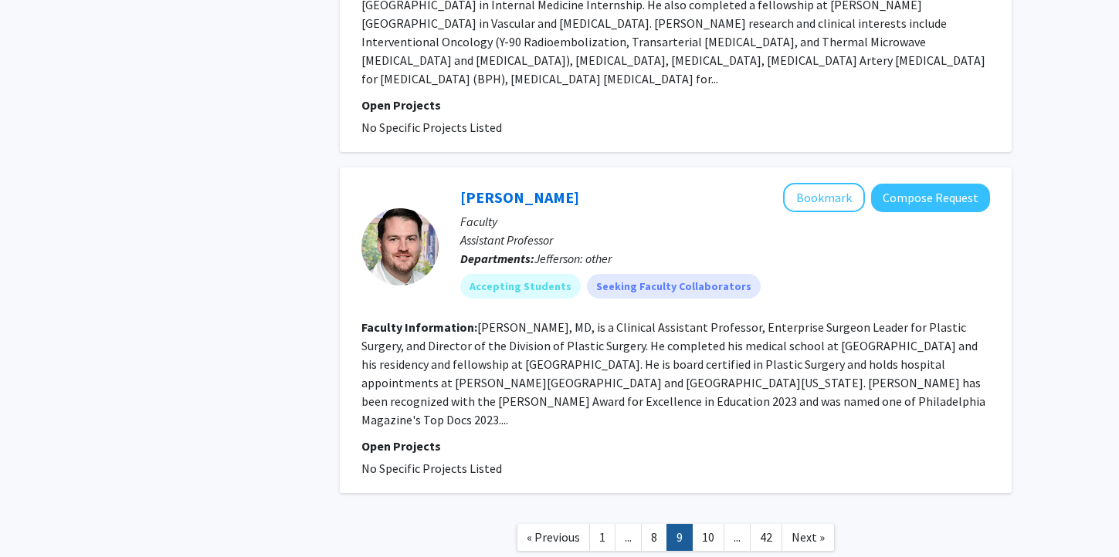
scroll to position [3191, 0]
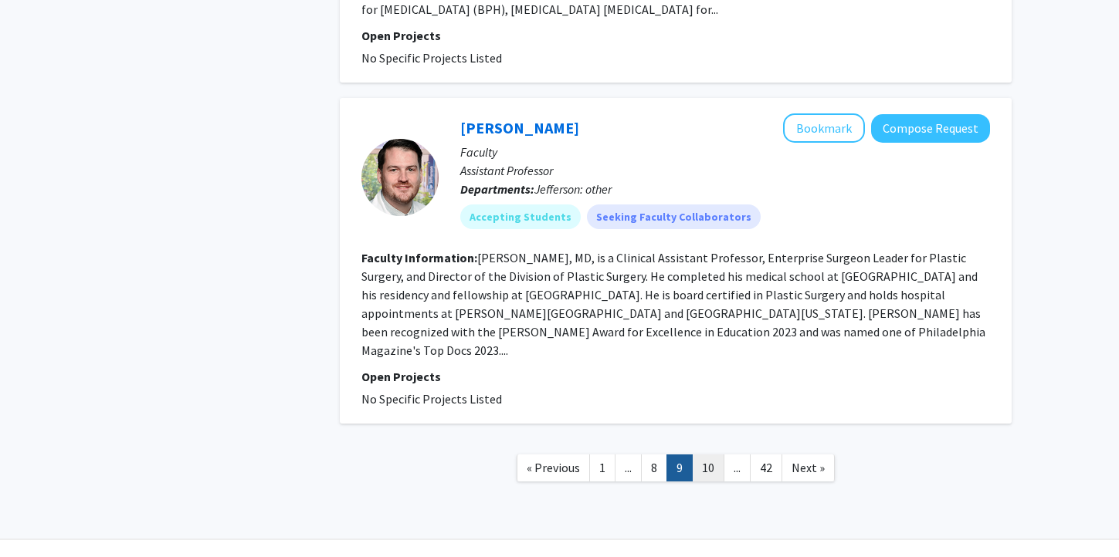
click at [705, 455] on link "10" at bounding box center [708, 468] width 32 height 27
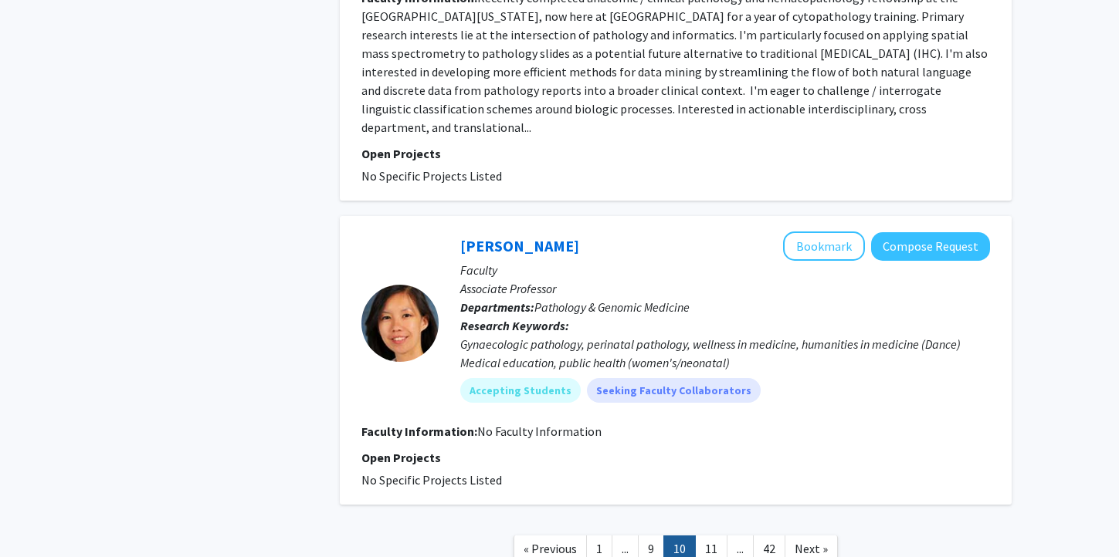
scroll to position [2870, 0]
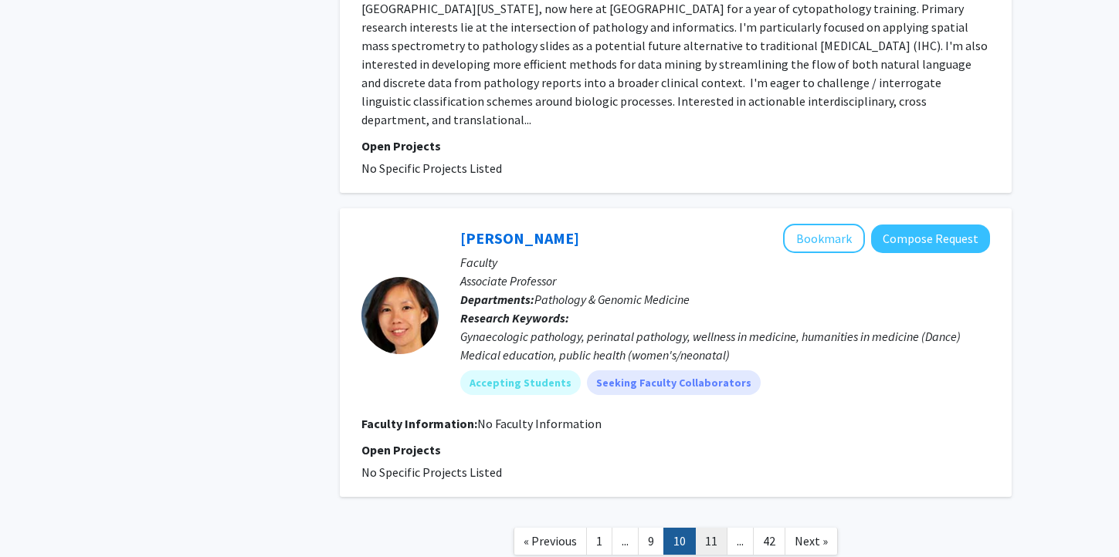
click at [710, 528] on link "11" at bounding box center [711, 541] width 32 height 27
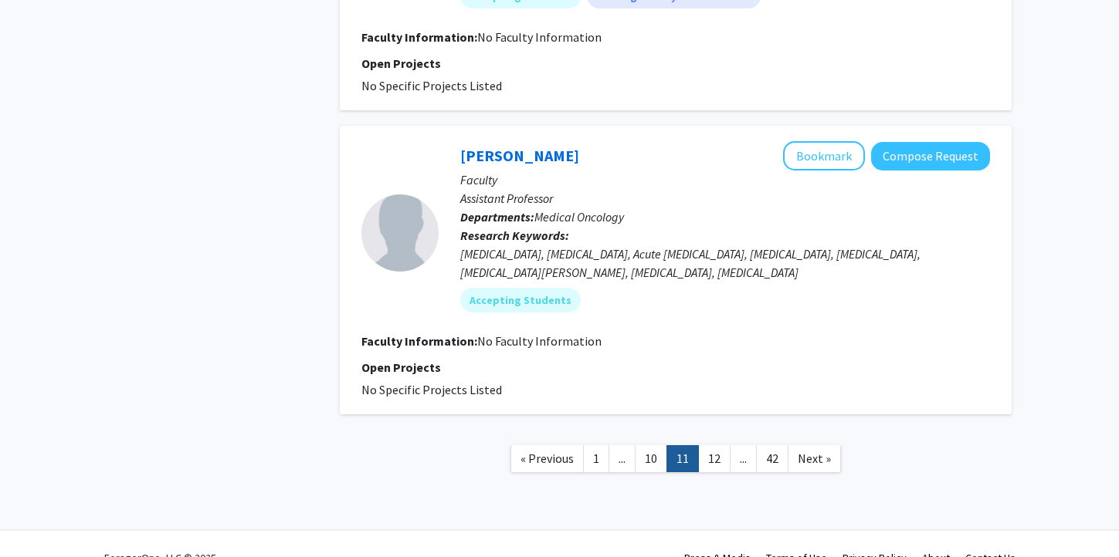
scroll to position [2462, 0]
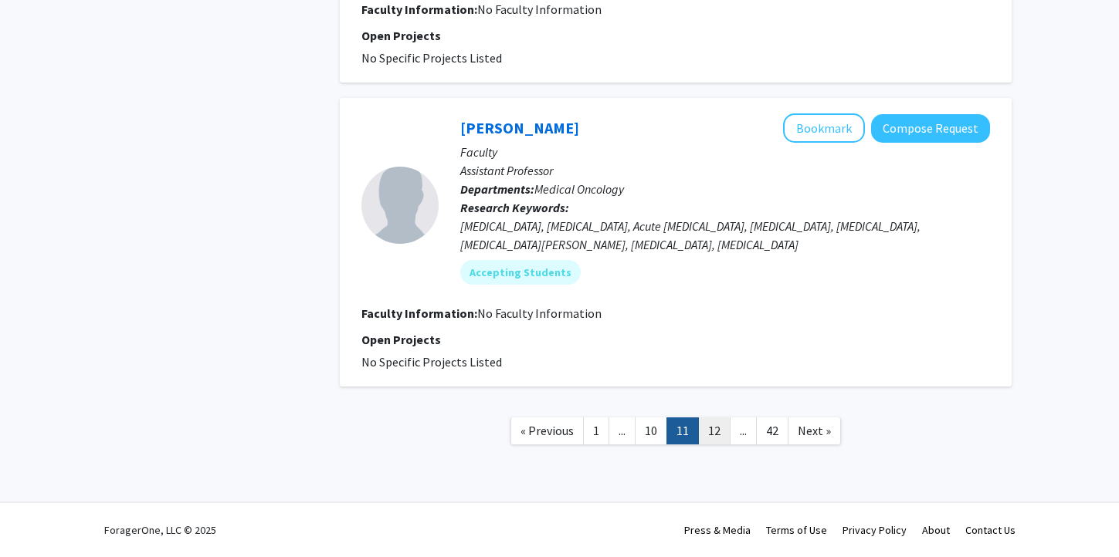
click at [710, 429] on link "12" at bounding box center [714, 431] width 32 height 27
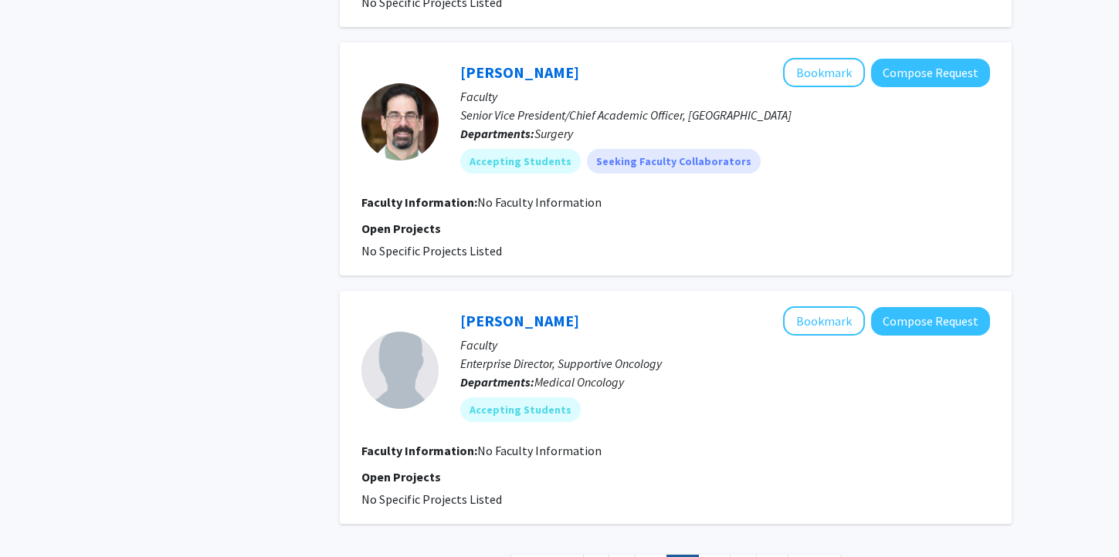
scroll to position [2240, 0]
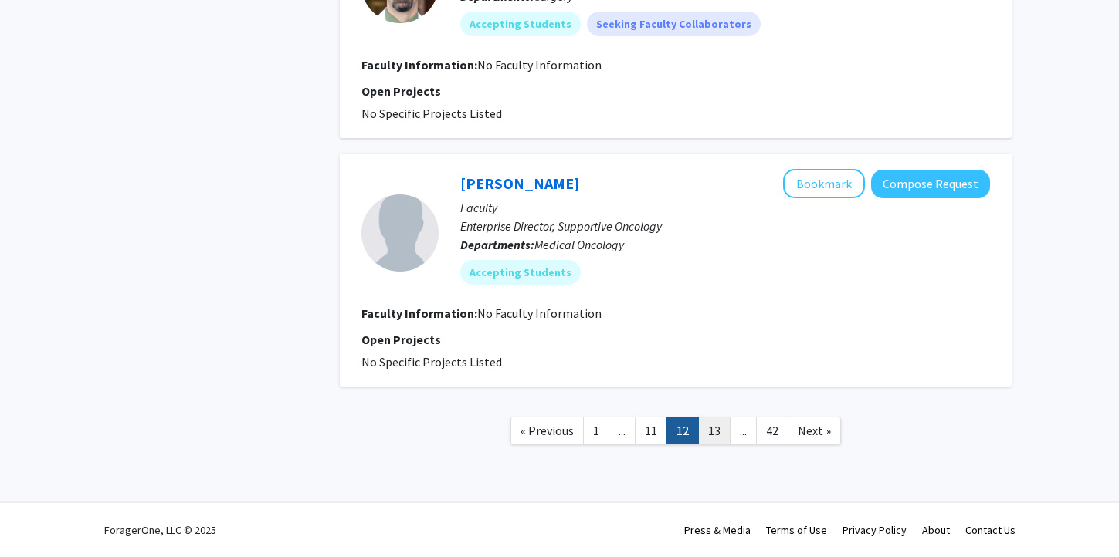
click at [713, 432] on link "13" at bounding box center [714, 431] width 32 height 27
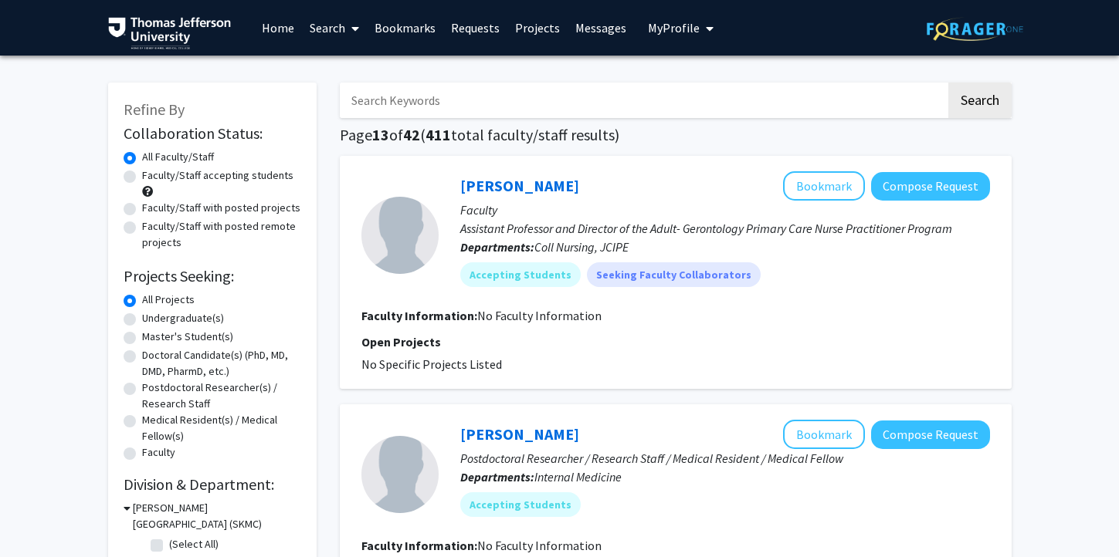
click at [336, 28] on link "Search" at bounding box center [334, 28] width 65 height 54
click at [337, 69] on span "Faculty/Staff" at bounding box center [358, 71] width 113 height 31
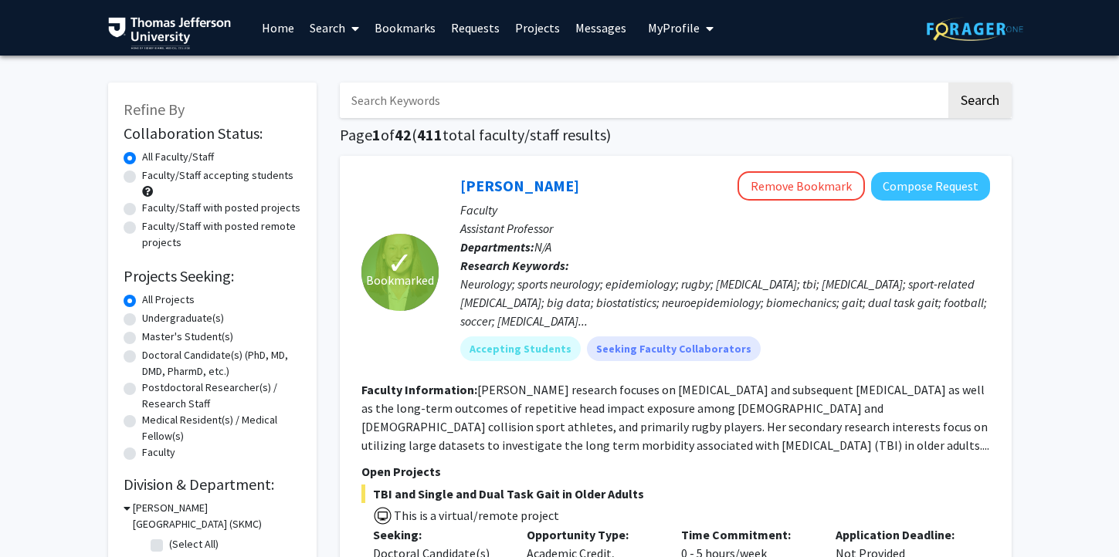
click at [469, 93] on input "Search Keywords" at bounding box center [643, 101] width 606 height 36
click at [961, 109] on button "Search" at bounding box center [979, 101] width 63 height 36
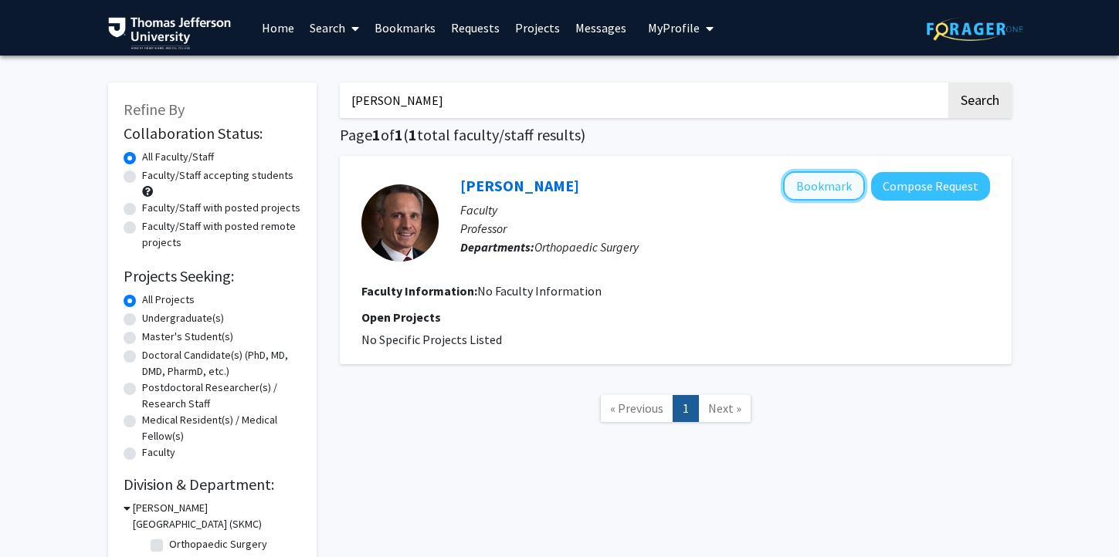
click at [827, 182] on button "Bookmark" at bounding box center [824, 185] width 82 height 29
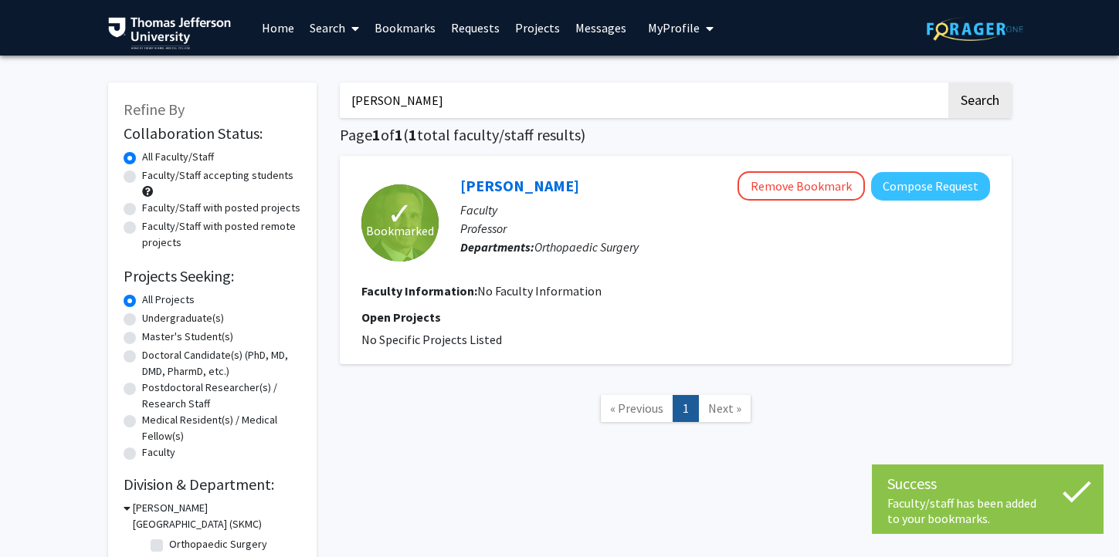
click at [853, 97] on input "[PERSON_NAME]" at bounding box center [643, 101] width 606 height 36
drag, startPoint x: 853, startPoint y: 93, endPoint x: 448, endPoint y: 93, distance: 405.3
click at [449, 97] on input "[PERSON_NAME]" at bounding box center [643, 101] width 606 height 36
type input "c"
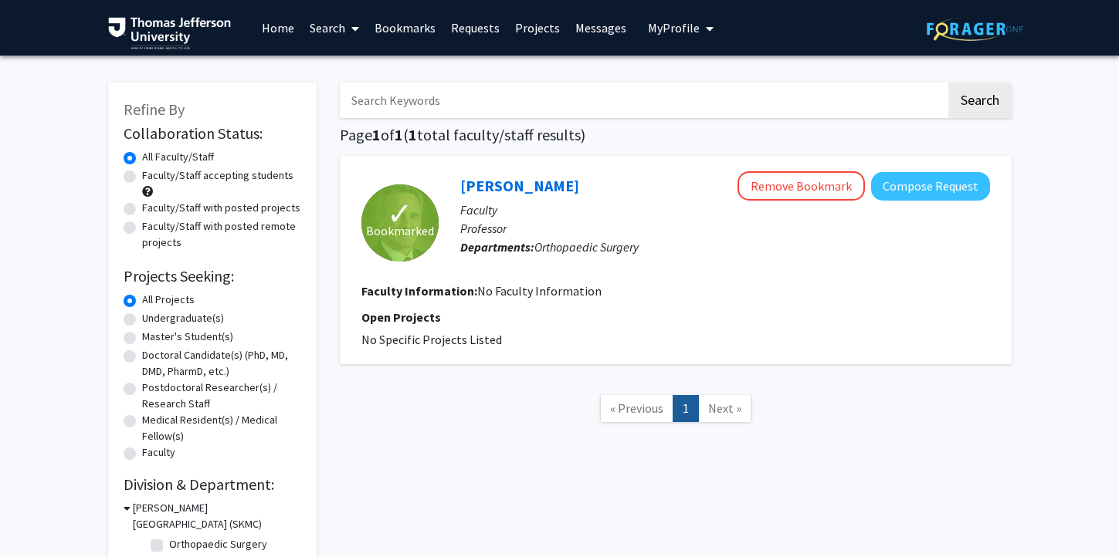
click at [317, 29] on link "Search" at bounding box center [334, 28] width 65 height 54
click at [328, 66] on span "Faculty/Staff" at bounding box center [358, 71] width 113 height 31
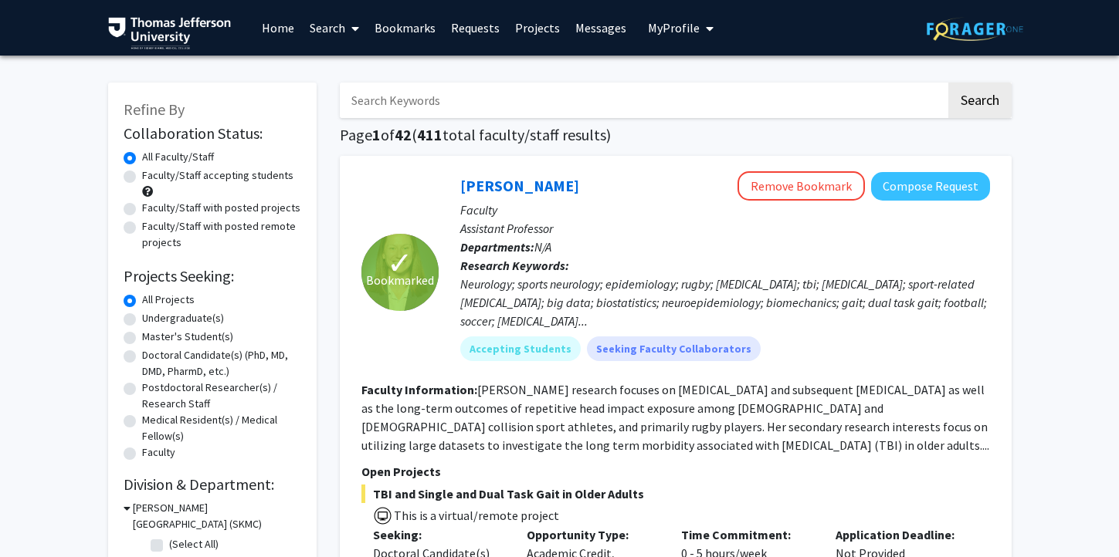
click at [417, 106] on input "Search Keywords" at bounding box center [643, 101] width 606 height 36
type input "[PERSON_NAME]"
click at [974, 101] on button "Search" at bounding box center [979, 101] width 63 height 36
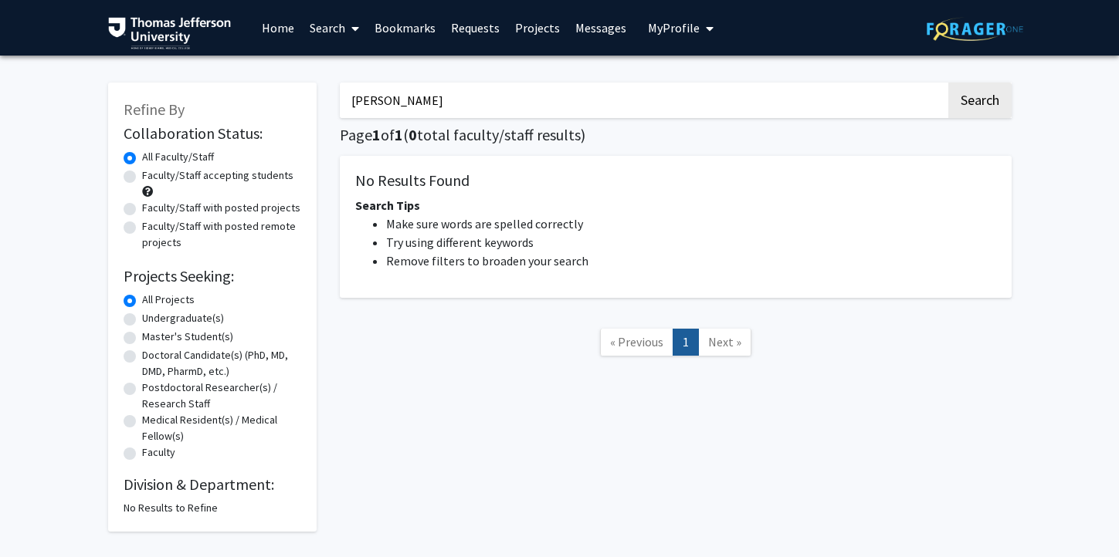
drag, startPoint x: 669, startPoint y: 97, endPoint x: 249, endPoint y: 96, distance: 419.2
click at [250, 97] on div "Refine By Collaboration Status: Collaboration Status All Faculty/Staff Collabor…" at bounding box center [560, 299] width 926 height 465
paste input "[URL][DOMAIN_NAME][PERSON_NAME]"
type input "[URL][DOMAIN_NAME][PERSON_NAME]"
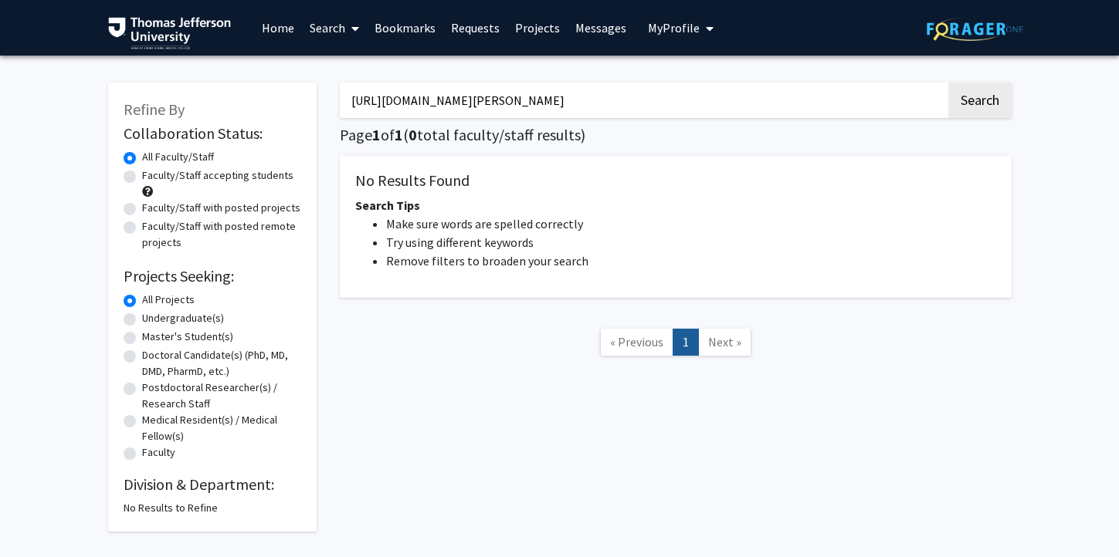
drag, startPoint x: 936, startPoint y: 98, endPoint x: 338, endPoint y: 73, distance: 598.8
click at [340, 73] on div "[URL][DOMAIN_NAME][PERSON_NAME] Search Page 1 of 1 ( 0 total faculty/staff resu…" at bounding box center [675, 299] width 695 height 465
type input "r"
type input "[PERSON_NAME]"
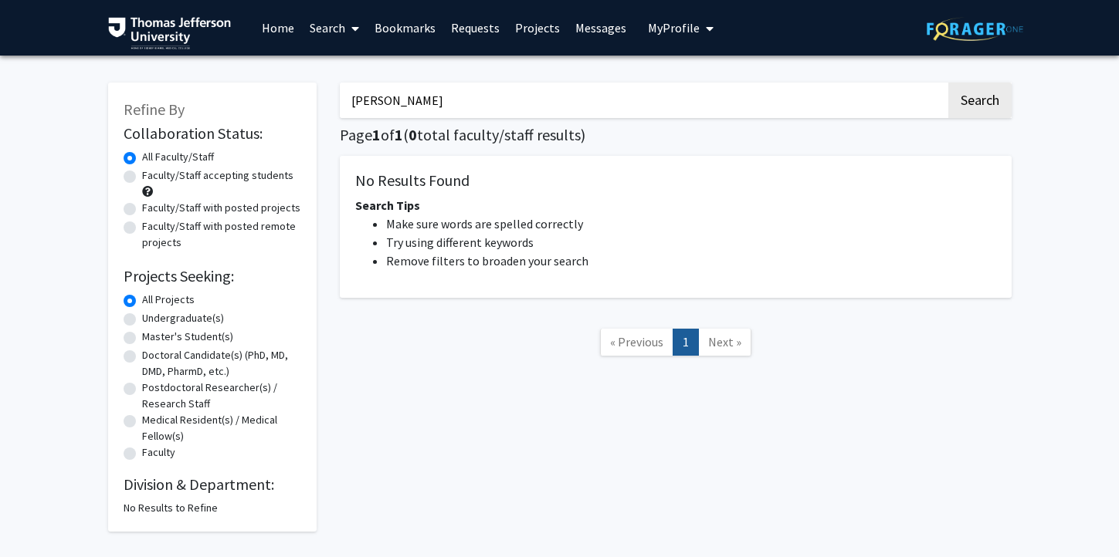
click at [948, 83] on button "Search" at bounding box center [979, 101] width 63 height 36
drag, startPoint x: 740, startPoint y: 104, endPoint x: 191, endPoint y: 83, distance: 550.1
click at [191, 84] on div "Refine By Collaboration Status: Collaboration Status All Faculty/Staff Collabor…" at bounding box center [560, 299] width 926 height 465
type input "["
type input "pepe"
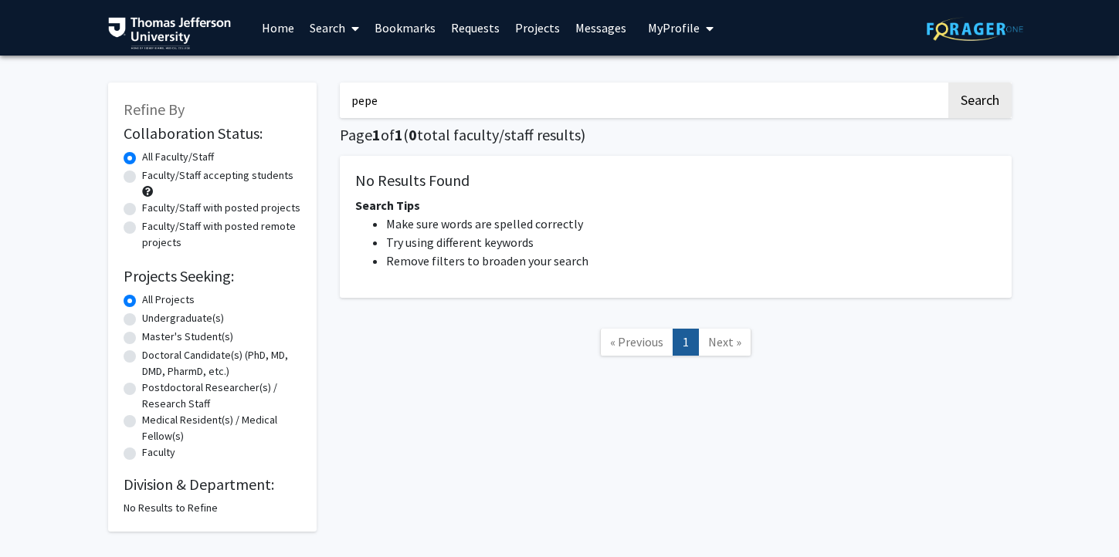
click at [948, 83] on button "Search" at bounding box center [979, 101] width 63 height 36
drag, startPoint x: 570, startPoint y: 113, endPoint x: 330, endPoint y: 83, distance: 242.1
click at [330, 83] on div "pepe Search Page 1 of 1 ( 0 total faculty/staff results) No Results Found Searc…" at bounding box center [675, 299] width 695 height 465
click at [218, 178] on label "Faculty/Staff accepting students" at bounding box center [217, 176] width 151 height 16
click at [152, 178] on input "Faculty/Staff accepting students" at bounding box center [147, 173] width 10 height 10
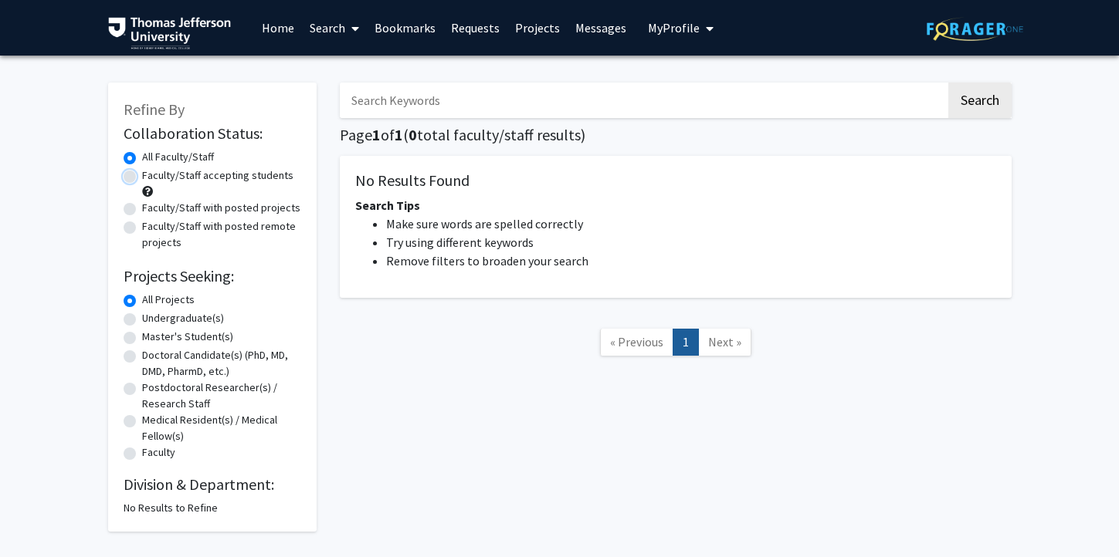
radio input "true"
click at [414, 110] on input "Search Keywords" at bounding box center [643, 101] width 606 height 36
click at [407, 24] on link "Bookmarks" at bounding box center [405, 28] width 76 height 54
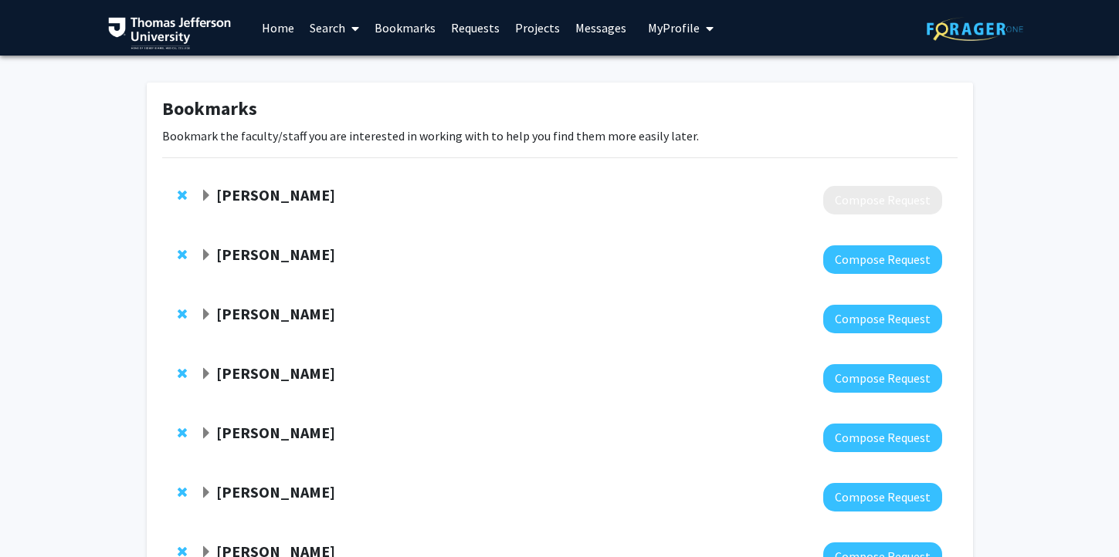
click at [352, 22] on icon at bounding box center [355, 28] width 8 height 12
click at [272, 195] on strong "[PERSON_NAME]" at bounding box center [275, 194] width 119 height 19
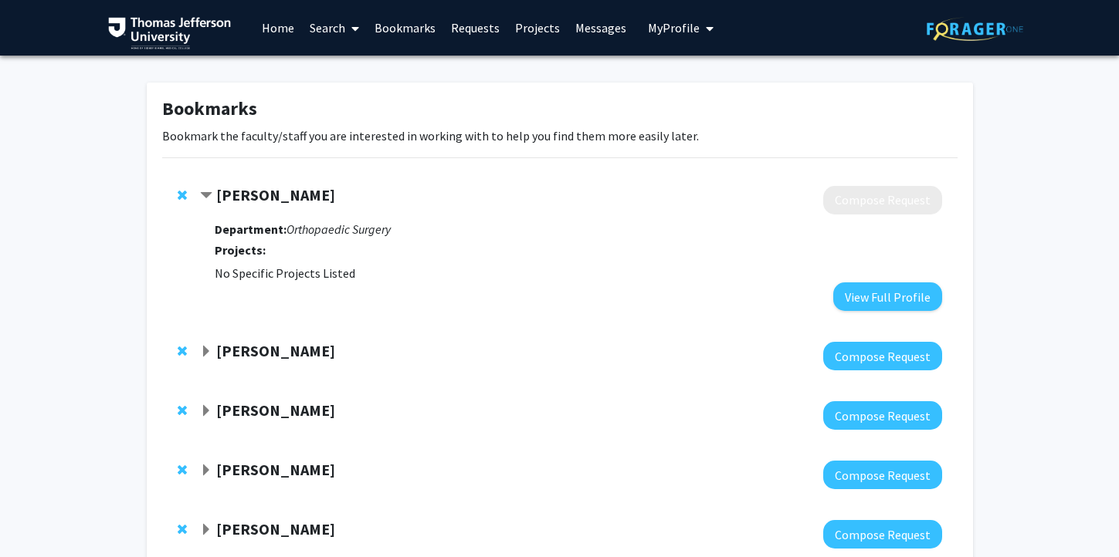
click at [272, 194] on strong "[PERSON_NAME]" at bounding box center [275, 194] width 119 height 19
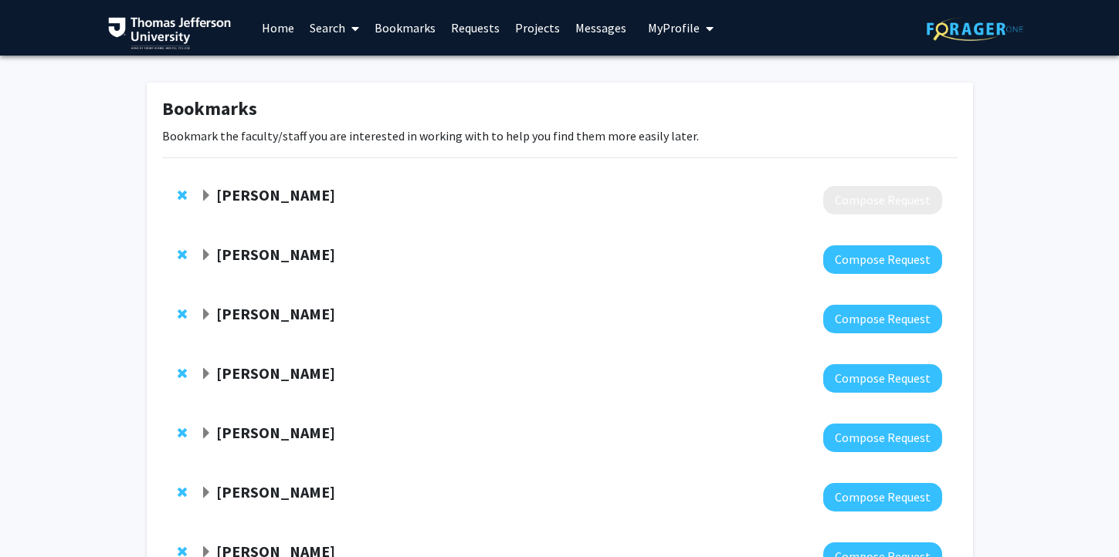
click at [279, 198] on strong "[PERSON_NAME]" at bounding box center [275, 194] width 119 height 19
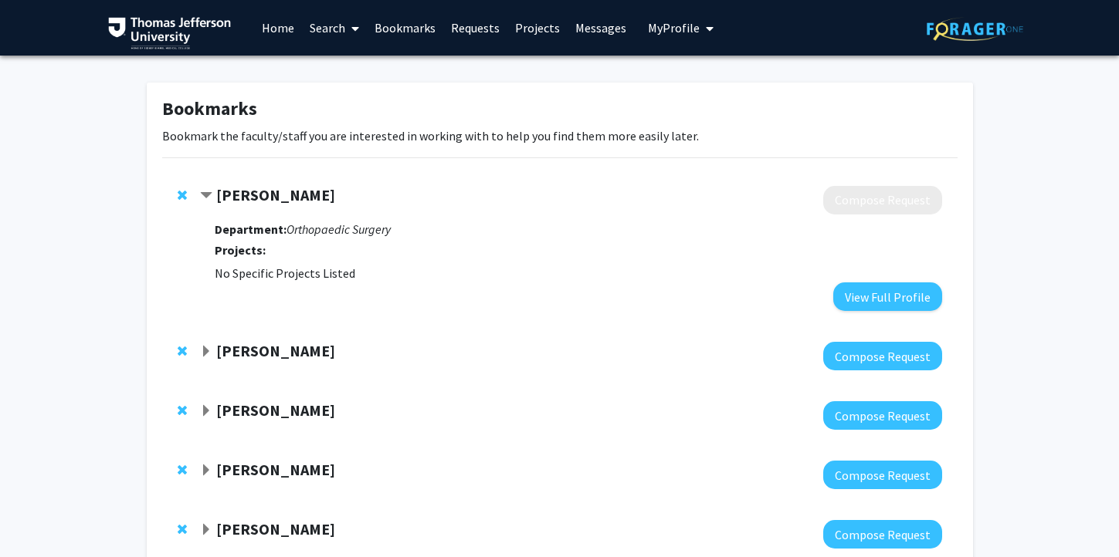
click at [281, 198] on strong "[PERSON_NAME]" at bounding box center [275, 194] width 119 height 19
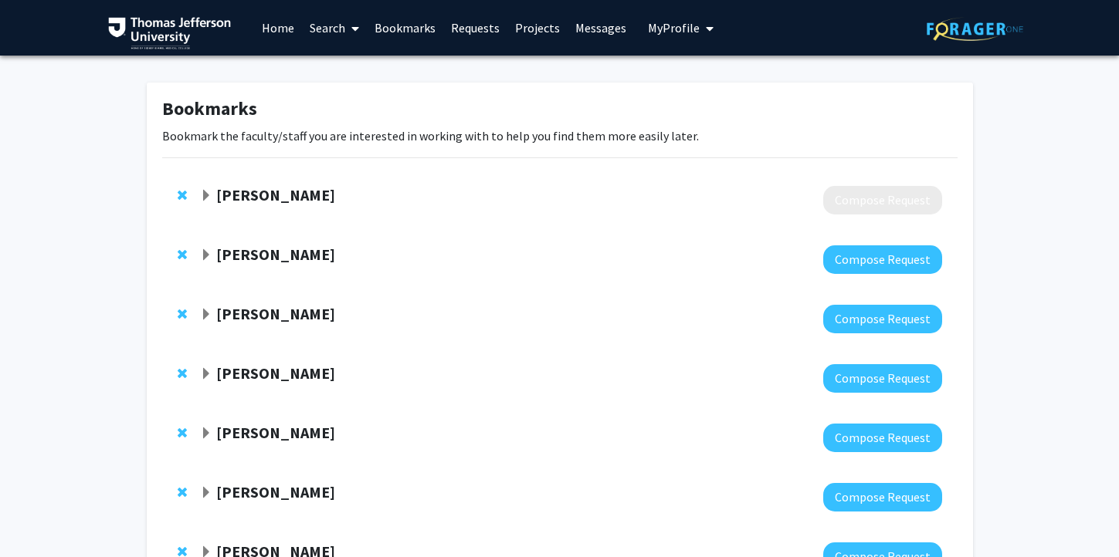
click at [343, 25] on link "Search" at bounding box center [334, 28] width 65 height 54
click at [287, 26] on link "Home" at bounding box center [278, 28] width 48 height 54
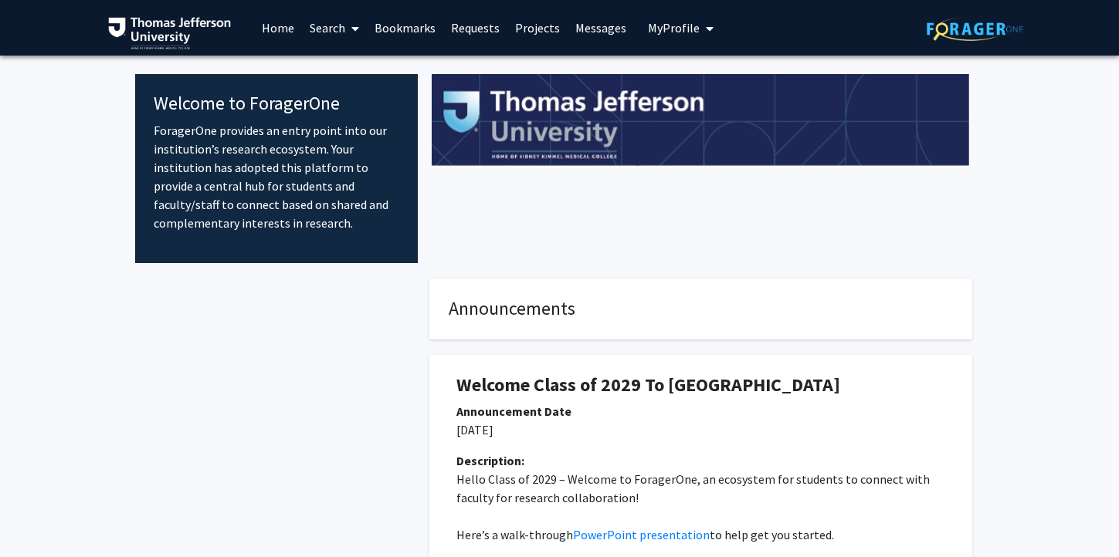
click at [340, 26] on link "Search" at bounding box center [334, 28] width 65 height 54
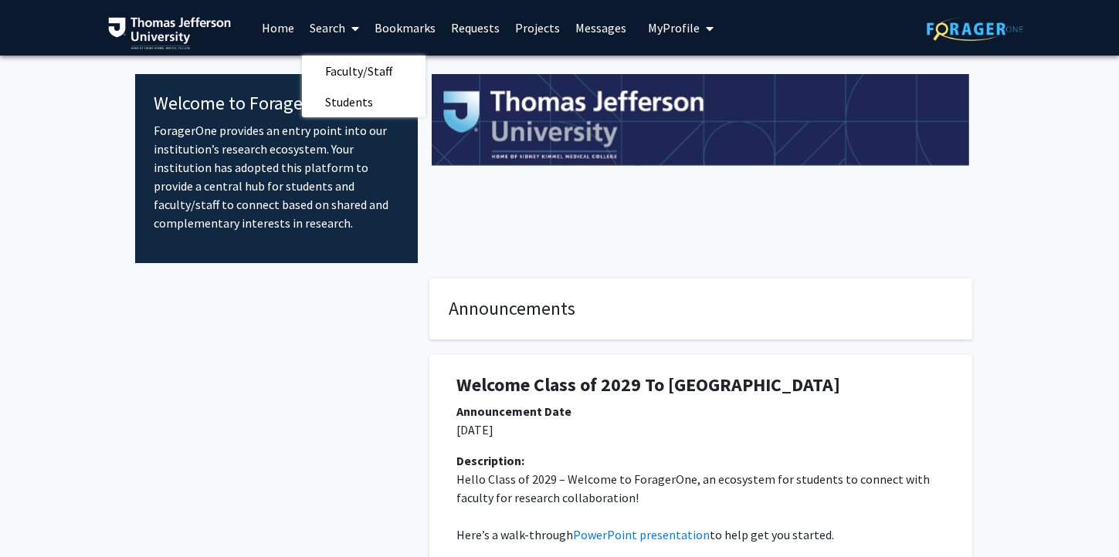
click at [398, 26] on link "Bookmarks" at bounding box center [405, 28] width 76 height 54
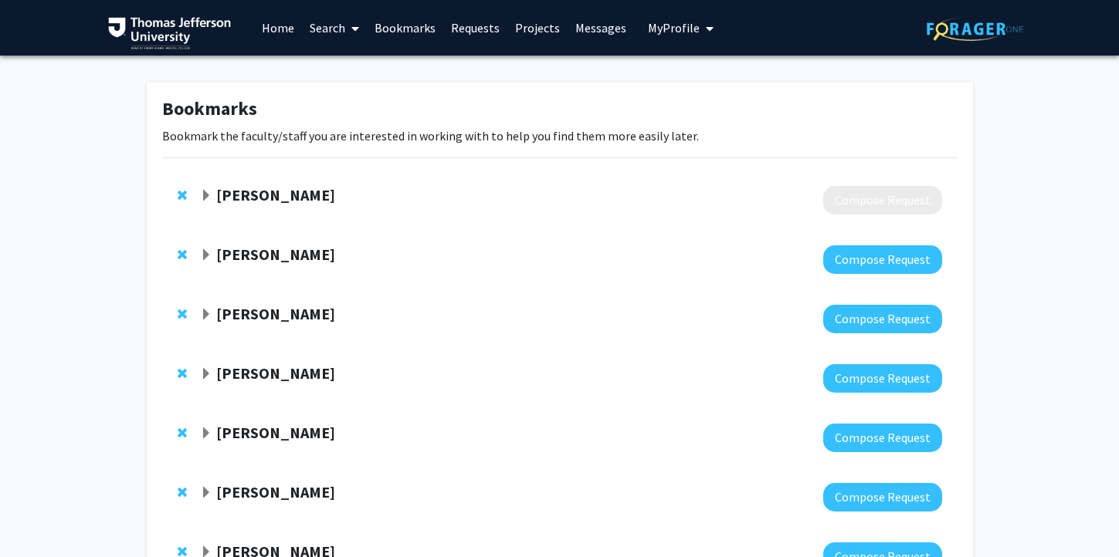
click at [478, 29] on link "Requests" at bounding box center [475, 28] width 64 height 54
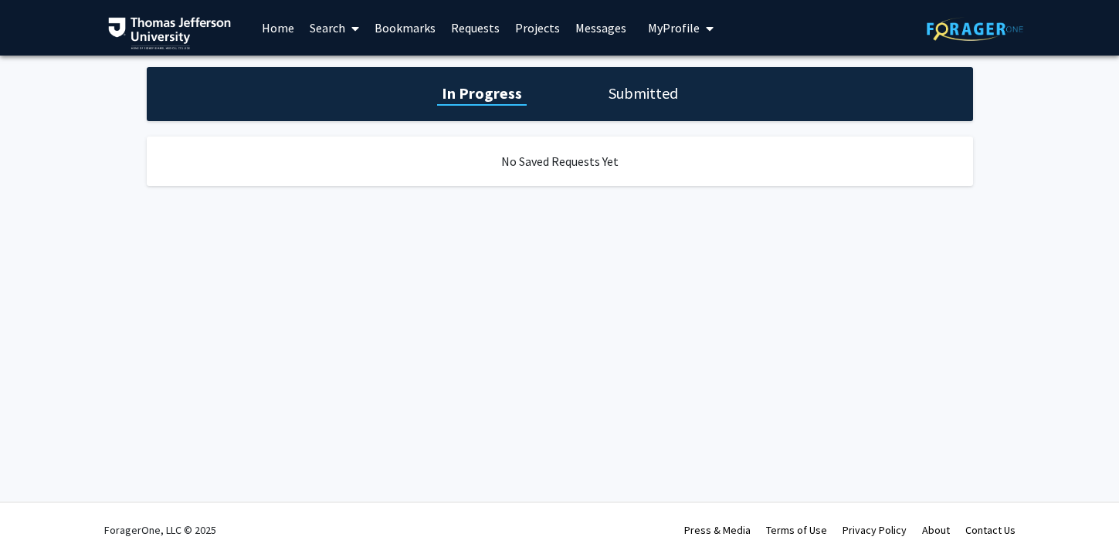
click at [430, 30] on link "Bookmarks" at bounding box center [405, 28] width 76 height 54
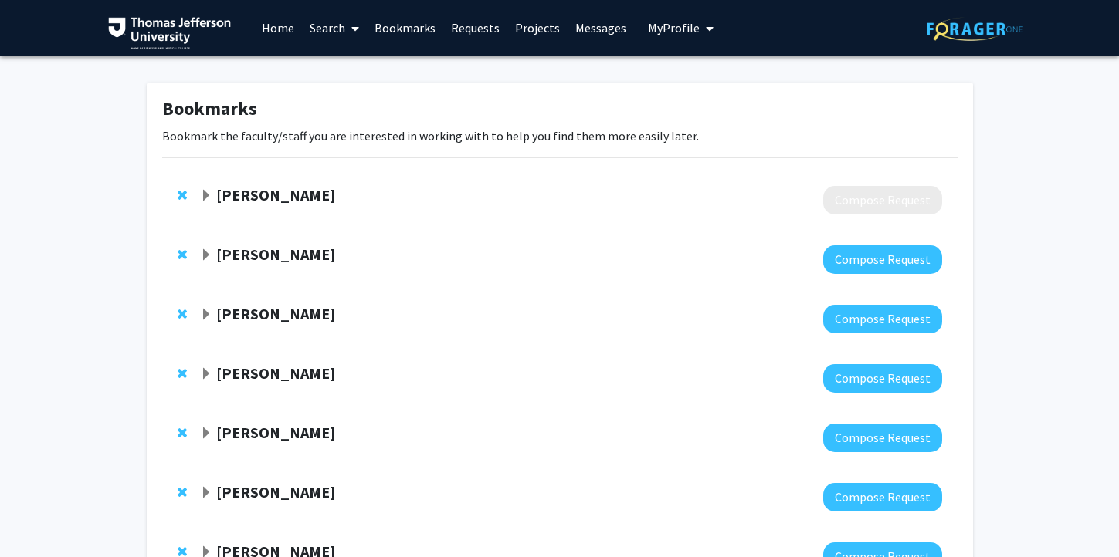
click at [331, 28] on link "Search" at bounding box center [334, 28] width 65 height 54
click at [339, 69] on span "Faculty/Staff" at bounding box center [358, 71] width 113 height 31
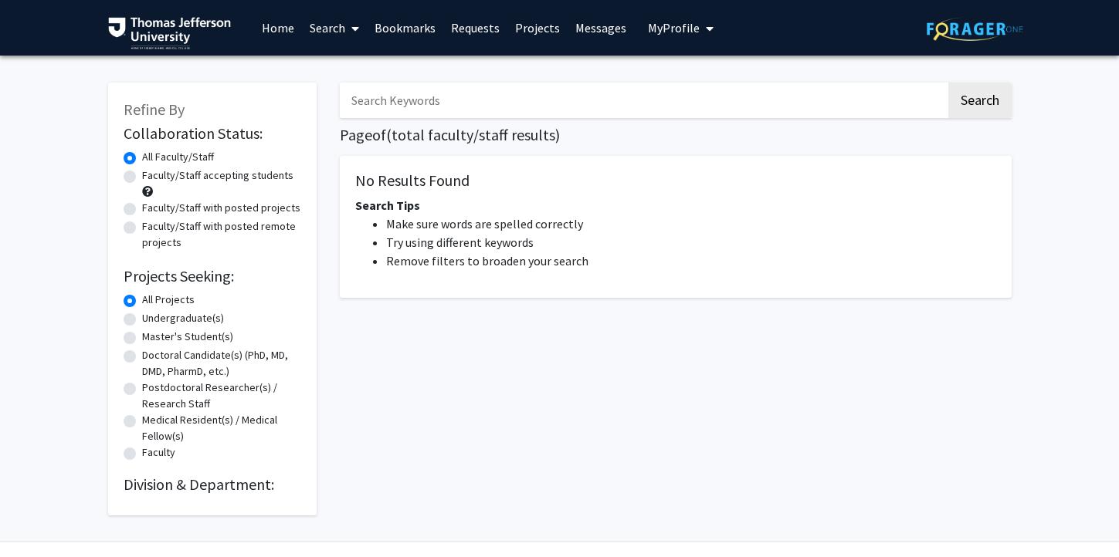
click at [403, 90] on input "Search Keywords" at bounding box center [643, 101] width 606 height 36
type input "[PERSON_NAME]"
click at [948, 83] on button "Search" at bounding box center [979, 101] width 63 height 36
click at [976, 106] on button "Search" at bounding box center [979, 101] width 63 height 36
click at [985, 92] on button "Search" at bounding box center [979, 101] width 63 height 36
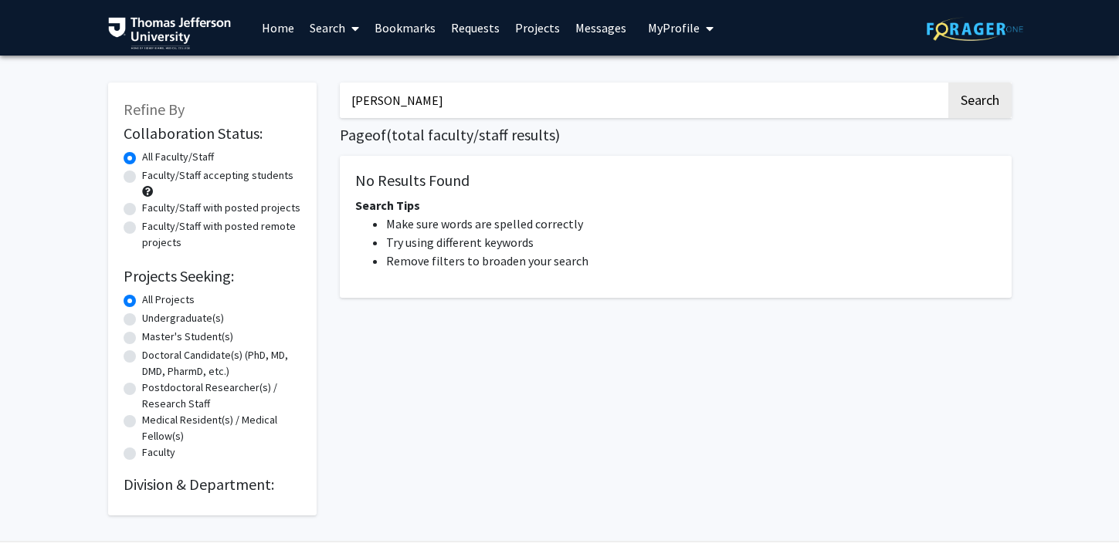
drag, startPoint x: 691, startPoint y: 103, endPoint x: 377, endPoint y: 80, distance: 315.1
click at [377, 80] on div "[PERSON_NAME] Search Page of ( total faculty/staff results) No Results Found Se…" at bounding box center [675, 291] width 695 height 449
